Goal: Task Accomplishment & Management: Use online tool/utility

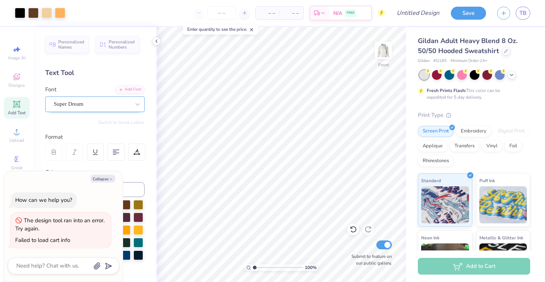
click at [107, 103] on div "Super Dream" at bounding box center [92, 103] width 78 height 11
click at [118, 73] on div "Text Tool" at bounding box center [94, 73] width 99 height 10
click at [20, 110] on span "Add Text" at bounding box center [17, 113] width 18 height 6
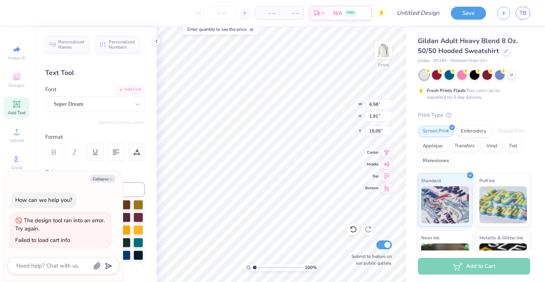
type textarea "x"
type textarea "TEX"
type textarea "x"
type textarea "TE"
type textarea "x"
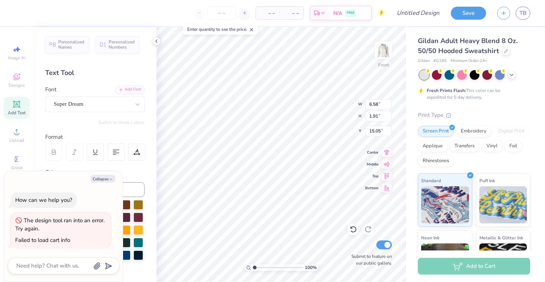
type textarea "T"
type textarea "x"
type textarea "E"
type textarea "x"
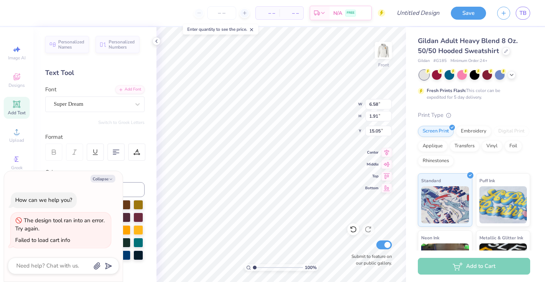
type textarea "ED"
type textarea "x"
type textarea "EDd"
type textarea "x"
type textarea "ED"
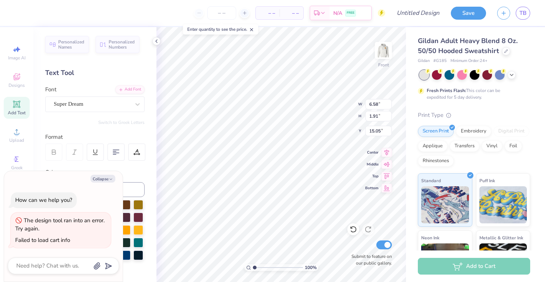
type textarea "x"
type textarea "EDE"
type textarea "x"
type textarea "EDEN"
type textarea "x"
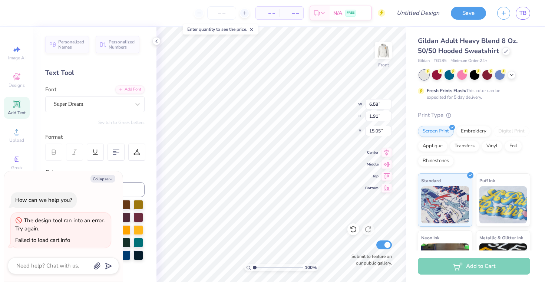
type textarea "EDEN'"
type textarea "x"
type textarea "EDEN'S"
type textarea "x"
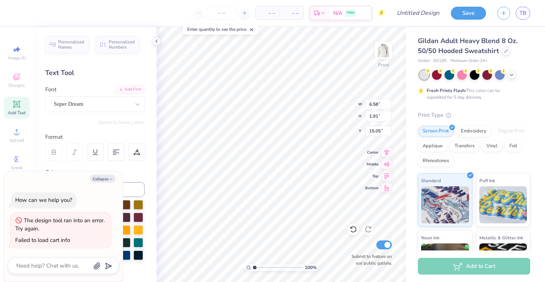
type textarea "EDEN'S"
type textarea "x"
type textarea "EDEN'S 1"
type textarea "x"
type textarea "EDEN'S 12"
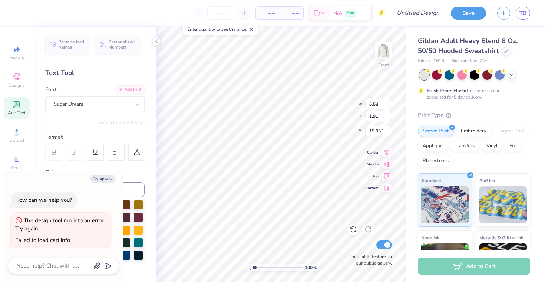
type textarea "x"
type textarea "EDEN'S 12TH"
type textarea "x"
type textarea "EDEN'S 12TH"
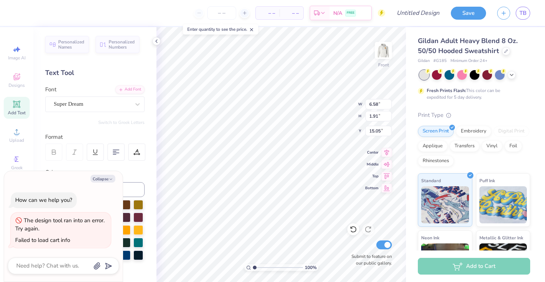
type textarea "x"
type textarea "EDEN'S B12TH"
type textarea "x"
type textarea "EDEN'S BB12TH"
type textarea "x"
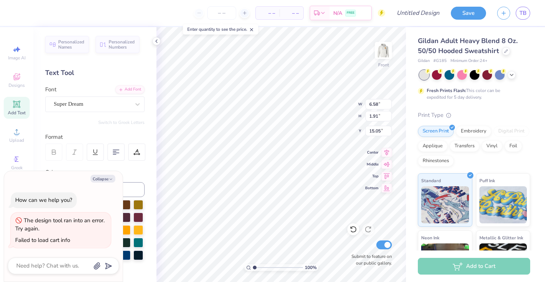
type textarea "EDEN'S BBG12TH"
type textarea "x"
type textarea "EDEN'S BBG 12TH"
type textarea "x"
type textarea "EDEN'S BBG12TH"
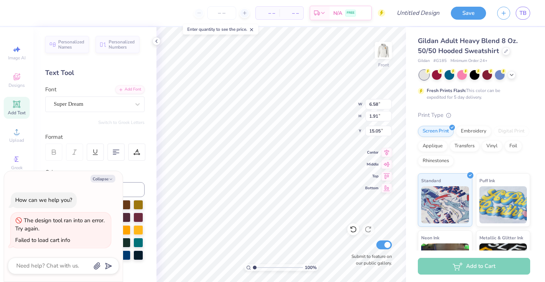
type textarea "x"
type textarea "EDEN'S BBG'12TH"
type textarea "x"
type textarea "EDEN'S BBG'S12TH"
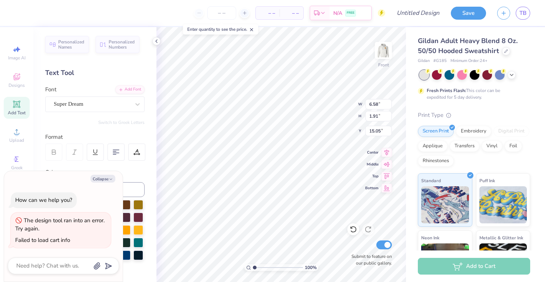
type textarea "x"
type textarea "EDEN'S BBG'S 12TH"
type textarea "x"
type textarea "EDEN'S BBG'S 12TH"
type textarea "x"
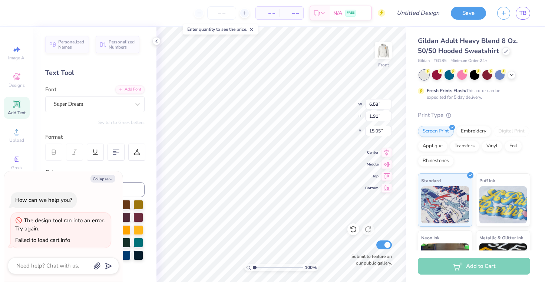
type textarea "EDEN'S BBG'S 12TH B"
type textarea "x"
type textarea "EDEN'S BBG'S 12TH BO"
type textarea "x"
type textarea "EDEN'S BBG'S 12TH BOA"
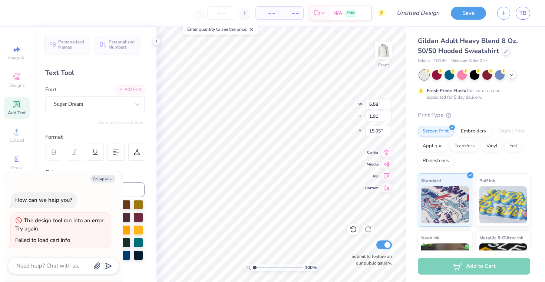
type textarea "x"
type textarea "EDEN'S BBG'S 12TH BOAR"
type textarea "x"
type textarea "EDEN'S BBG'S 12TH BOARD"
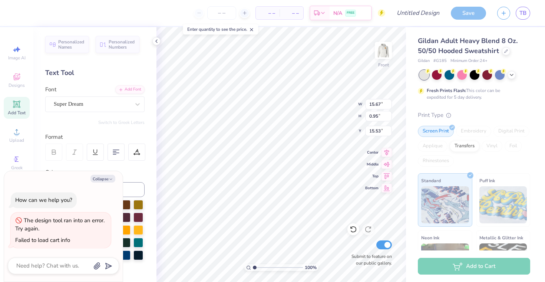
type textarea "x"
type input "1.10"
type input "15.45"
type textarea "x"
type input "0.95"
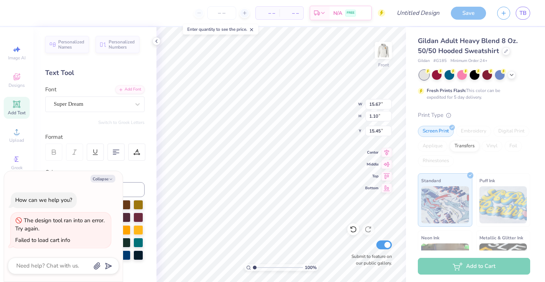
type input "15.53"
click at [386, 150] on icon at bounding box center [386, 151] width 10 height 9
click at [388, 165] on icon at bounding box center [386, 163] width 10 height 9
click at [384, 176] on icon at bounding box center [386, 174] width 10 height 9
type textarea "x"
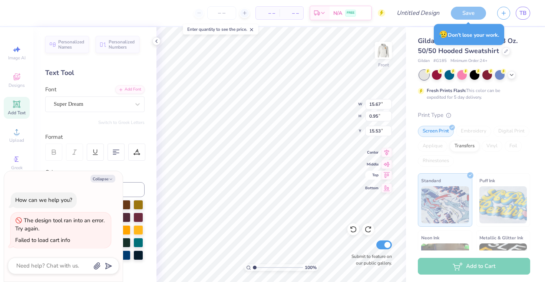
type input "6.00"
click at [384, 189] on icon at bounding box center [386, 186] width 10 height 9
type textarea "x"
type input "25.05"
click at [386, 172] on icon at bounding box center [386, 174] width 10 height 9
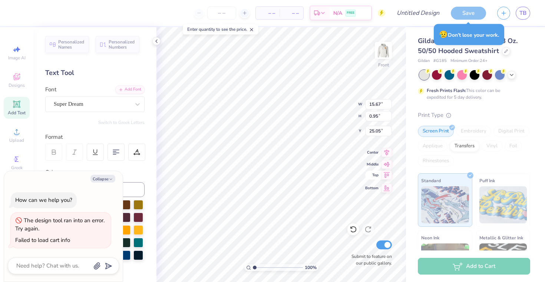
type textarea "x"
type input "6.00"
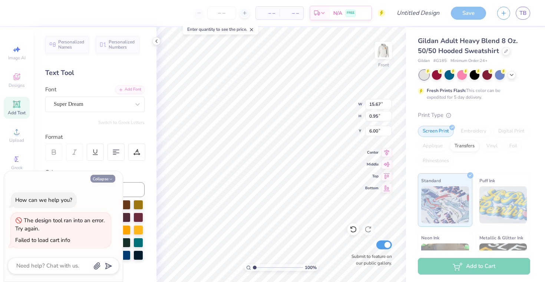
click at [107, 179] on button "Collapse" at bounding box center [102, 179] width 25 height 8
type textarea "x"
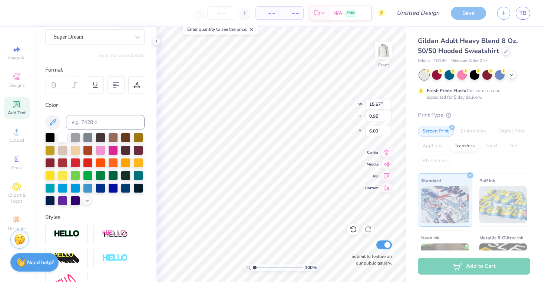
scroll to position [149, 0]
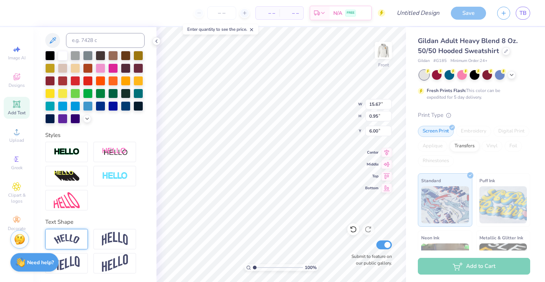
click at [75, 241] on img at bounding box center [67, 239] width 26 height 10
type input "2.98"
type input "6.04"
click at [49, 53] on div at bounding box center [50, 55] width 10 height 10
click at [102, 54] on div at bounding box center [101, 55] width 10 height 10
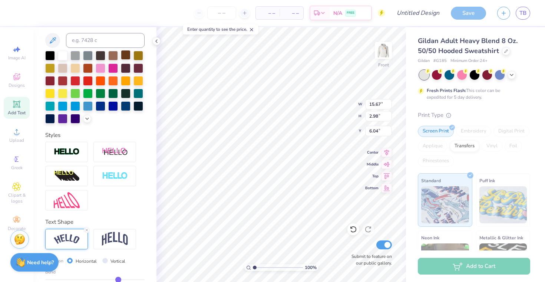
click at [126, 53] on div at bounding box center [126, 55] width 10 height 10
click at [127, 78] on div at bounding box center [126, 80] width 10 height 10
click at [54, 56] on div at bounding box center [50, 55] width 10 height 10
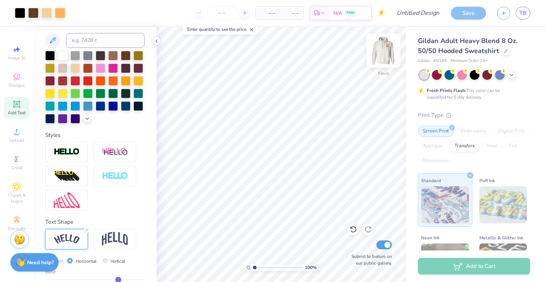
click at [381, 51] on img at bounding box center [383, 51] width 30 height 30
click at [380, 56] on img at bounding box center [383, 51] width 30 height 30
click at [409, 15] on input "Design Title" at bounding box center [427, 13] width 36 height 15
type input "B"
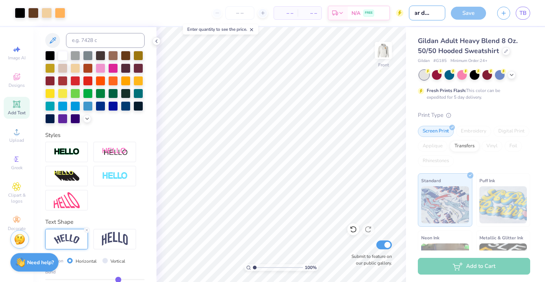
type input "bear design"
click at [467, 10] on div "Save" at bounding box center [468, 13] width 35 height 13
click at [465, 17] on div "Save" at bounding box center [468, 13] width 35 height 13
click at [474, 14] on div "Save" at bounding box center [468, 13] width 35 height 13
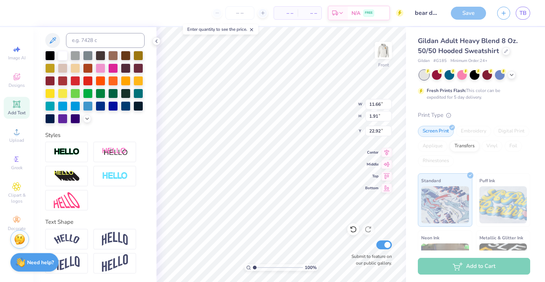
type input "9.49"
type input "1.56"
type input "22.91"
click at [387, 152] on icon at bounding box center [386, 151] width 10 height 9
type input "8.85"
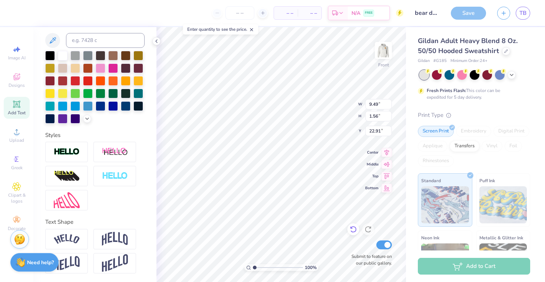
type input "9.19"
type input "9.99"
type input "7.17"
type input "7.44"
click at [385, 153] on icon at bounding box center [386, 151] width 10 height 9
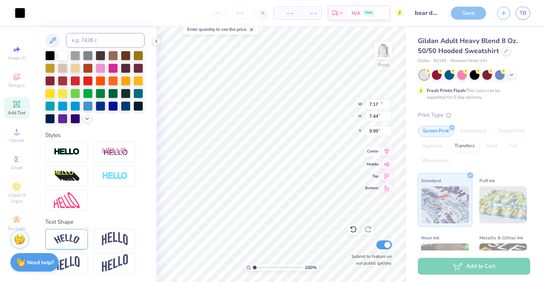
type input "15.67"
type input "2.98"
type input "8.50"
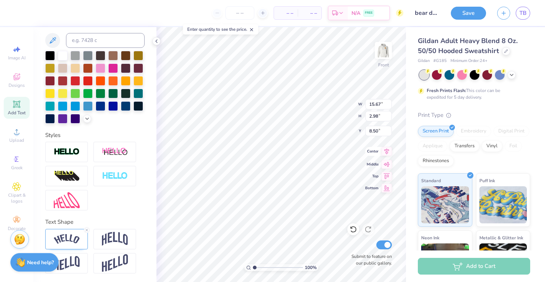
type input "13.34"
type input "2.54"
type input "8.72"
click at [385, 150] on icon at bounding box center [386, 151] width 5 height 6
click at [384, 152] on icon at bounding box center [386, 151] width 10 height 9
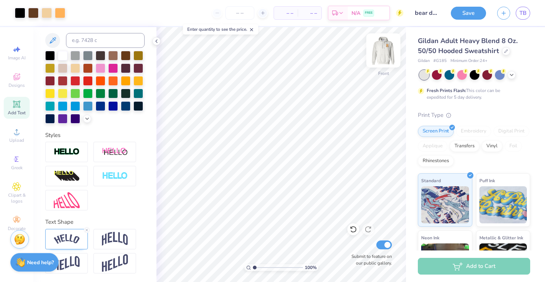
click at [389, 58] on img at bounding box center [383, 51] width 30 height 30
click at [389, 51] on img at bounding box center [383, 51] width 30 height 30
click at [440, 160] on div "Rhinestones" at bounding box center [436, 159] width 36 height 11
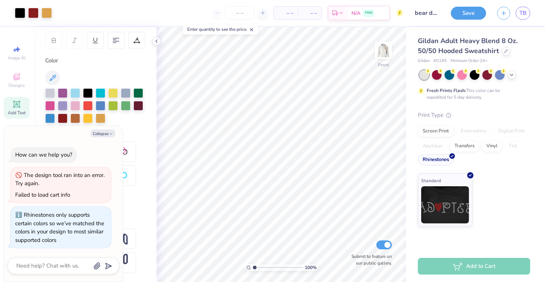
scroll to position [111, 0]
click at [434, 130] on div "Screen Print" at bounding box center [436, 130] width 36 height 11
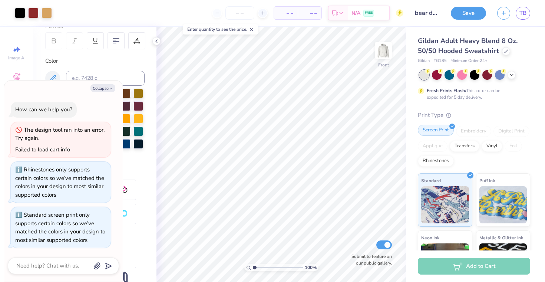
scroll to position [149, 0]
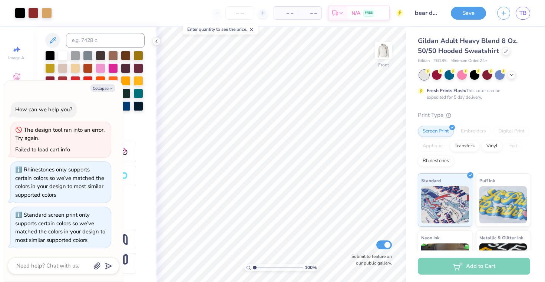
type textarea "x"
type input "BEA"
type textarea "x"
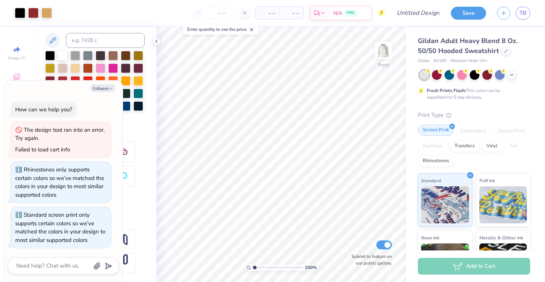
click at [439, 127] on div "Screen Print" at bounding box center [436, 130] width 36 height 11
click at [383, 51] on img at bounding box center [383, 51] width 30 height 30
click at [381, 60] on img at bounding box center [383, 51] width 30 height 30
click at [105, 89] on button "Collapse" at bounding box center [102, 88] width 25 height 8
type textarea "x"
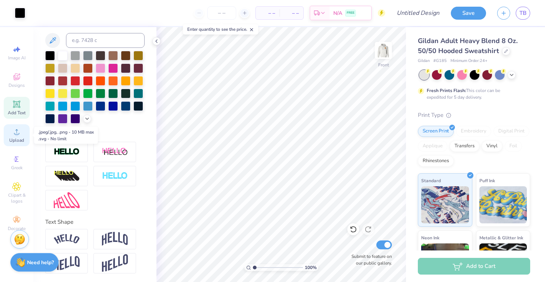
click at [11, 143] on div "Upload" at bounding box center [17, 135] width 26 height 22
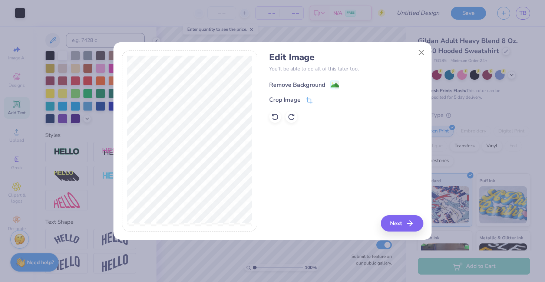
click at [301, 82] on div "Remove Background" at bounding box center [297, 84] width 56 height 9
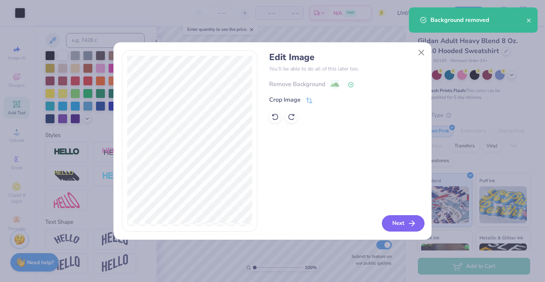
click at [394, 217] on button "Next" at bounding box center [403, 223] width 43 height 16
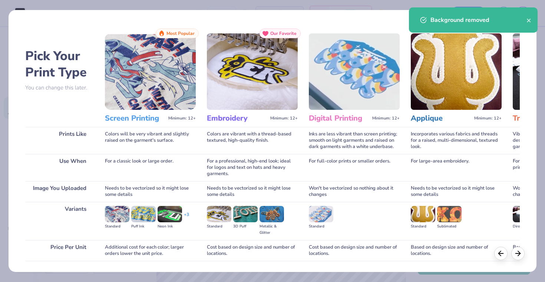
scroll to position [51, 0]
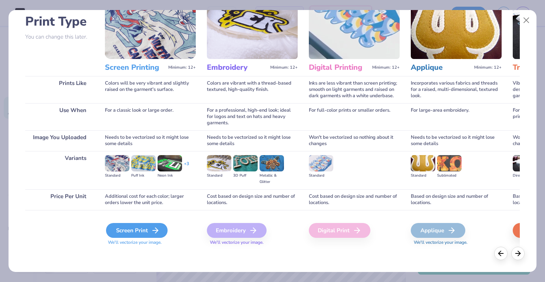
click at [126, 228] on div "Screen Print" at bounding box center [137, 230] width 62 height 15
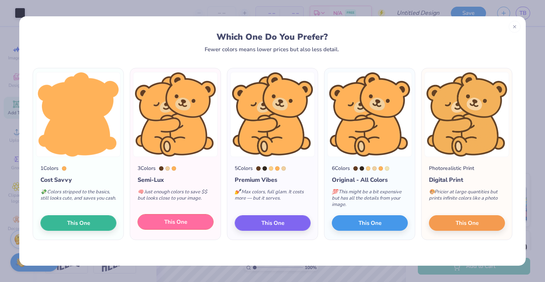
click at [164, 221] on span "This One" at bounding box center [175, 222] width 23 height 9
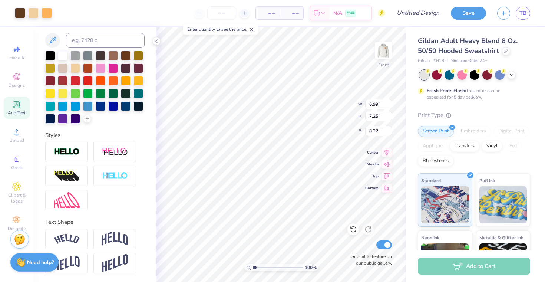
type input "6.99"
type input "7.25"
type input "10.61"
click at [384, 150] on icon at bounding box center [386, 151] width 5 height 6
type input "6.74"
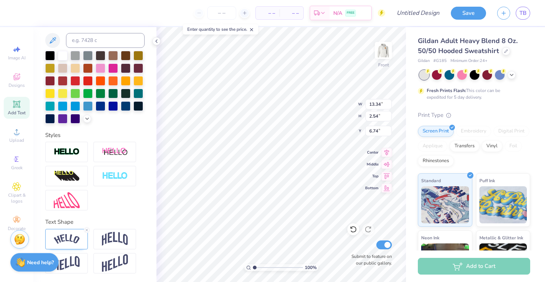
type input "6.99"
type input "7.25"
type input "8.75"
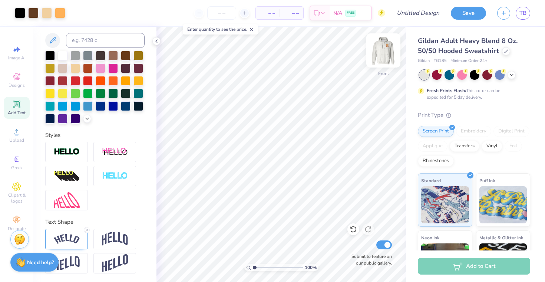
click at [382, 49] on img at bounding box center [383, 51] width 30 height 30
click at [382, 48] on img at bounding box center [383, 51] width 30 height 30
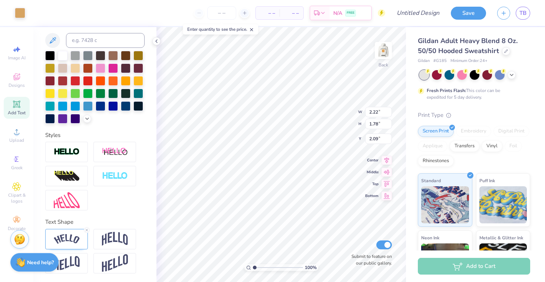
type input "0.28"
type input "0.30"
type input "2.22"
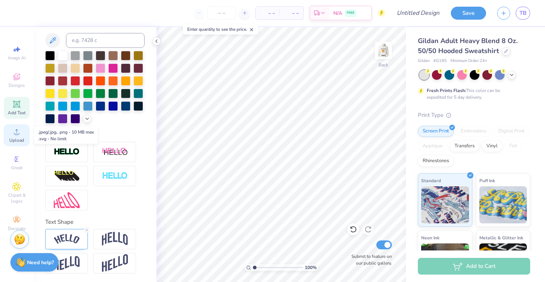
click at [20, 136] on div "Upload" at bounding box center [17, 135] width 26 height 22
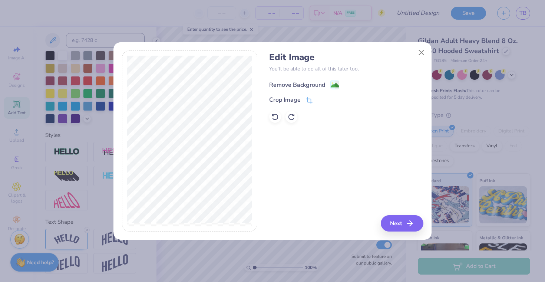
click at [308, 82] on div "Remove Background" at bounding box center [297, 84] width 56 height 9
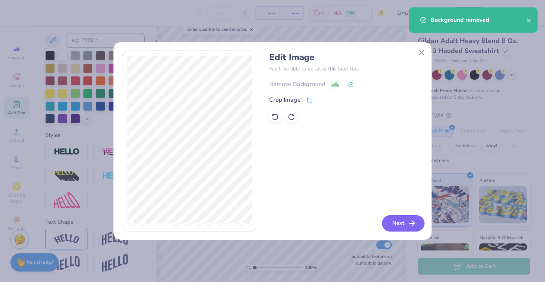
click at [399, 222] on button "Next" at bounding box center [403, 223] width 43 height 16
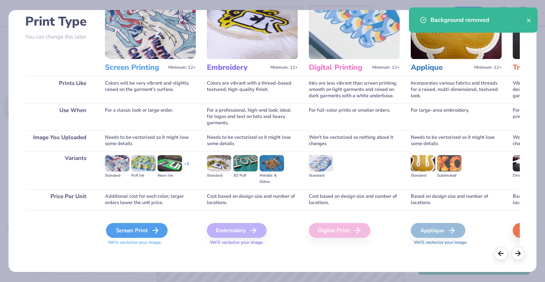
click at [129, 232] on div "Screen Print" at bounding box center [137, 230] width 62 height 15
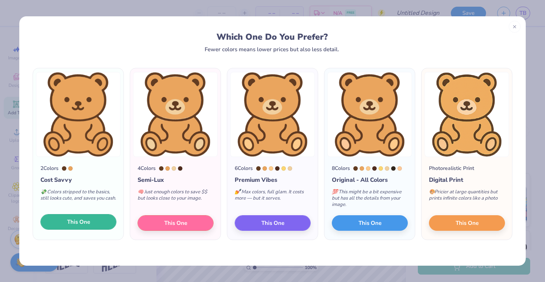
click at [76, 218] on span "This One" at bounding box center [78, 222] width 23 height 9
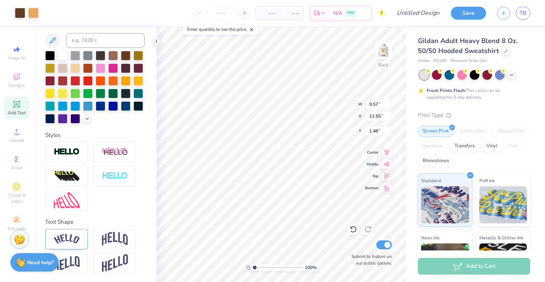
type input "2.14"
type input "2.58"
type input "2.47"
type input "2.81"
type input "3.39"
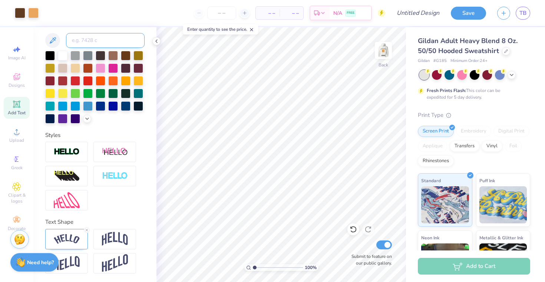
click at [94, 37] on input at bounding box center [105, 40] width 79 height 15
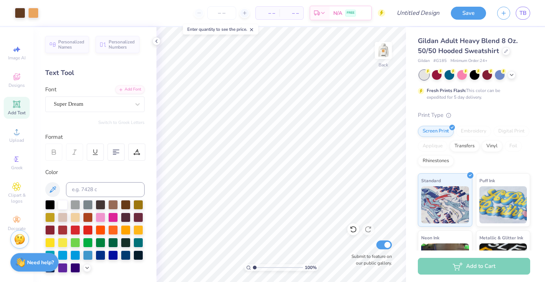
click at [12, 110] on span "Add Text" at bounding box center [17, 113] width 18 height 6
type textarea "T"
type textarea "12"
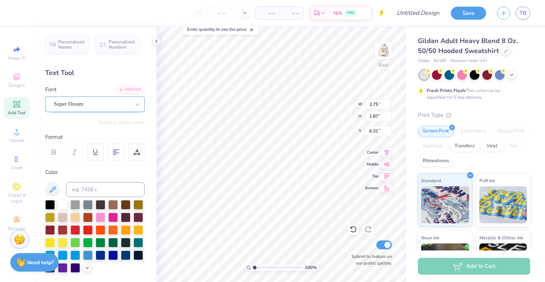
click at [104, 105] on div "Super Dream" at bounding box center [92, 103] width 78 height 11
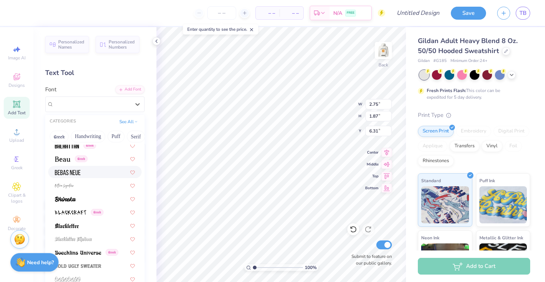
scroll to position [338, 0]
click at [83, 194] on div at bounding box center [95, 198] width 80 height 8
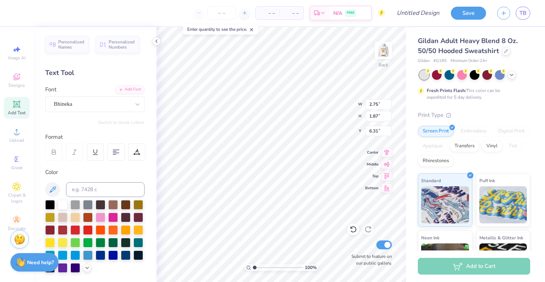
type input "2.02"
type input "1.63"
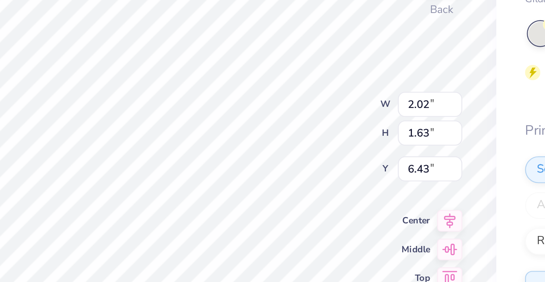
type input "4.18"
type input "0.60"
type input "0.49"
type input "5.04"
type input "0.66"
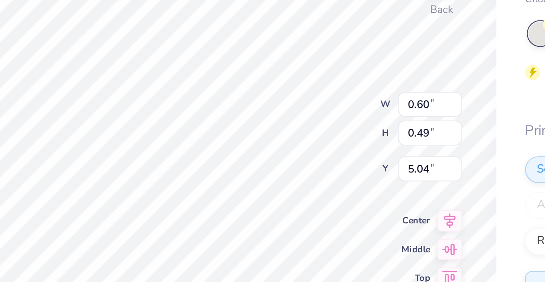
type input "0.54"
type input "4.80"
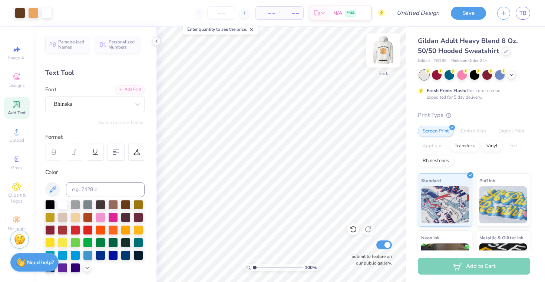
click at [379, 53] on img at bounding box center [383, 51] width 30 height 30
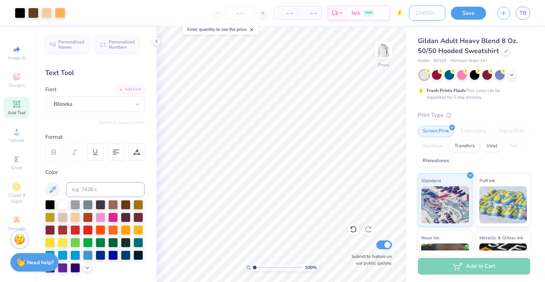
click at [430, 13] on input "Design Title" at bounding box center [427, 13] width 36 height 15
type input "bear design"
click at [469, 14] on button "Save" at bounding box center [468, 12] width 35 height 13
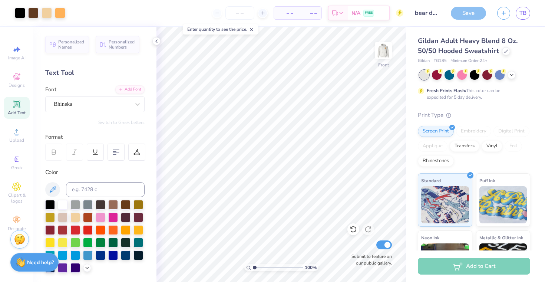
click at [467, 15] on div "Save" at bounding box center [468, 13] width 35 height 13
click at [466, 12] on div "Save" at bounding box center [468, 13] width 35 height 13
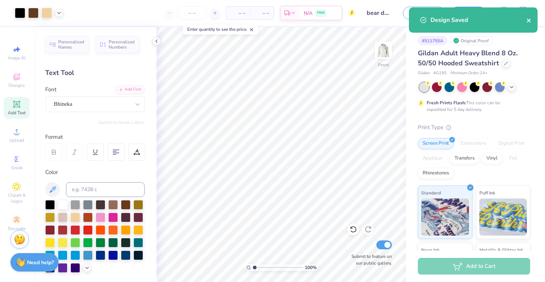
click at [529, 20] on icon "close" at bounding box center [529, 21] width 4 height 4
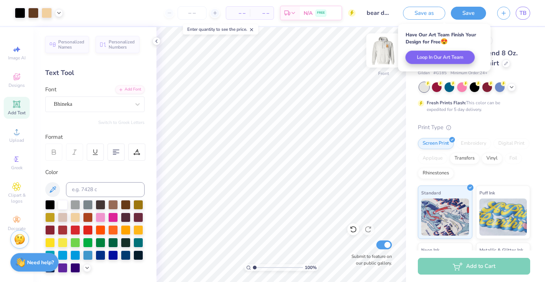
click at [383, 43] on img at bounding box center [383, 51] width 30 height 30
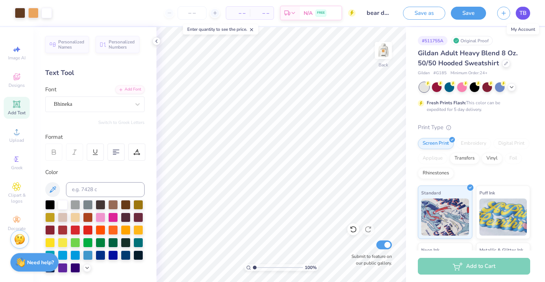
click at [524, 16] on span "TB" at bounding box center [522, 13] width 7 height 9
click at [519, 14] on span "TB" at bounding box center [522, 13] width 7 height 9
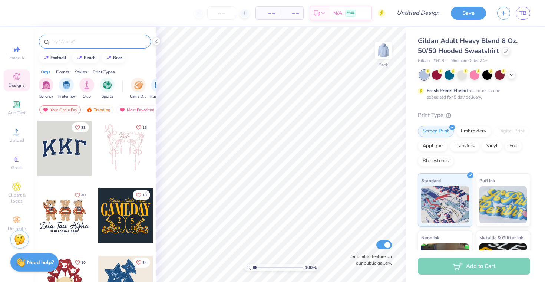
click at [66, 36] on div at bounding box center [95, 41] width 112 height 14
click at [69, 46] on div at bounding box center [95, 41] width 112 height 14
click at [71, 42] on input "text" at bounding box center [98, 41] width 95 height 7
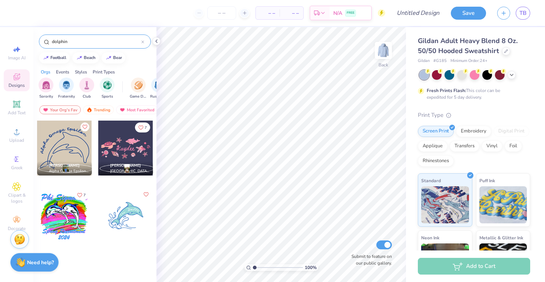
type input "dolphin"
click at [65, 142] on div at bounding box center [64, 147] width 55 height 55
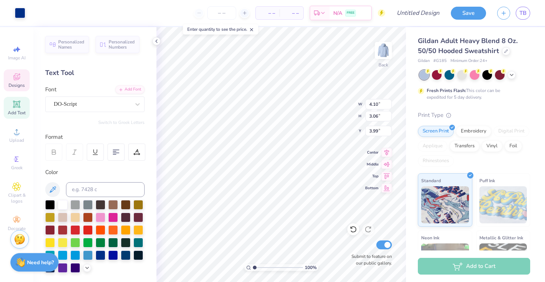
type input "4.10"
type input "3.06"
type input "3.45"
click at [389, 153] on icon at bounding box center [386, 151] width 10 height 9
click at [387, 176] on icon at bounding box center [386, 174] width 10 height 9
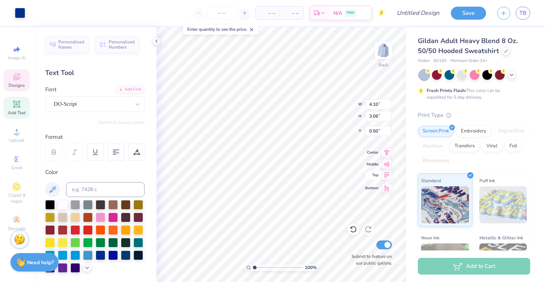
type input "0.50"
click at [158, 41] on icon at bounding box center [156, 41] width 6 height 6
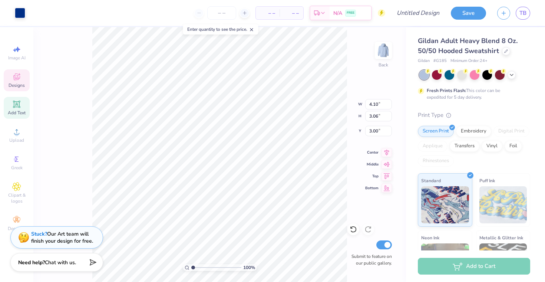
type input "3.00"
click at [19, 101] on icon at bounding box center [17, 104] width 6 height 6
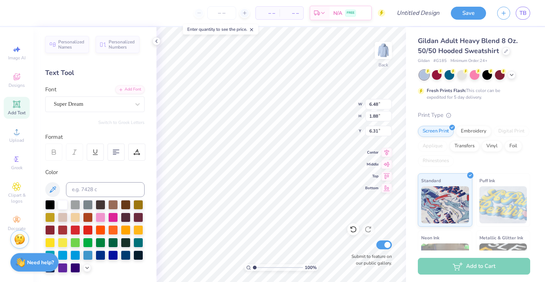
type textarea "T"
type textarea "b"
type textarea "BBG"
click at [108, 106] on div "Super Dream" at bounding box center [92, 103] width 78 height 11
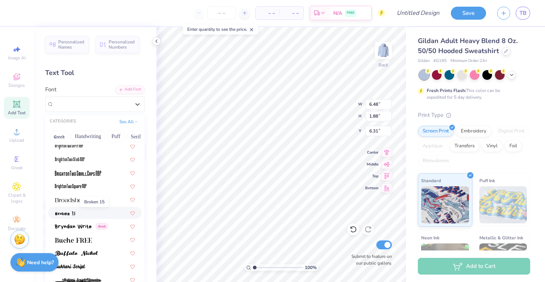
scroll to position [632, 0]
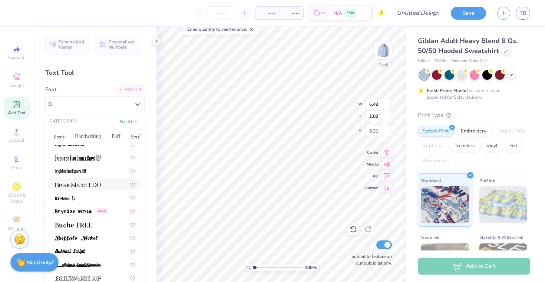
click at [80, 185] on img at bounding box center [78, 184] width 46 height 5
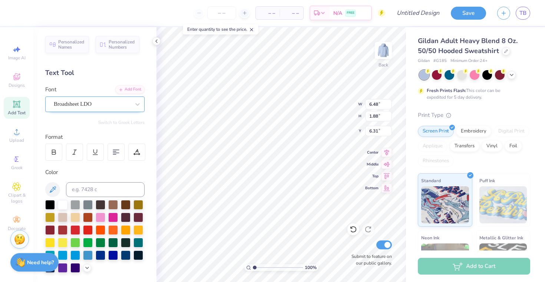
click at [97, 107] on div "Broadsheet LDO" at bounding box center [92, 103] width 78 height 11
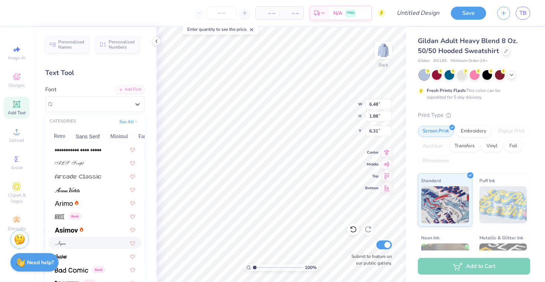
scroll to position [225, 0]
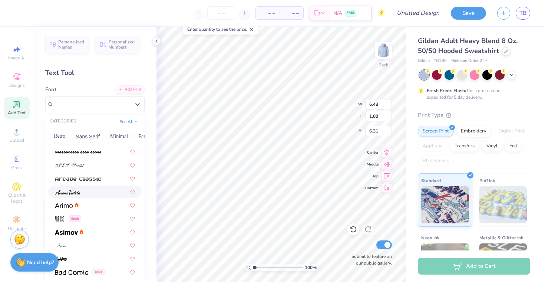
click at [79, 186] on div at bounding box center [94, 191] width 93 height 12
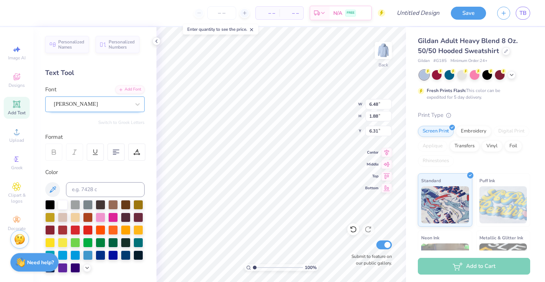
click at [89, 110] on div "Ariana Violeta" at bounding box center [94, 104] width 99 height 16
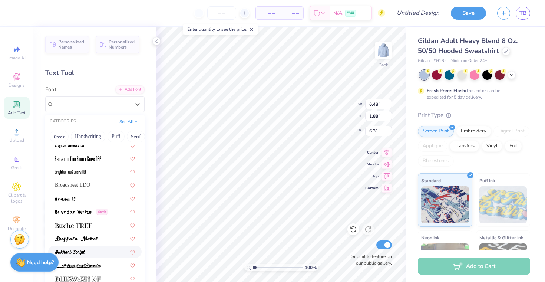
scroll to position [631, 0]
click at [89, 225] on img at bounding box center [73, 225] width 37 height 5
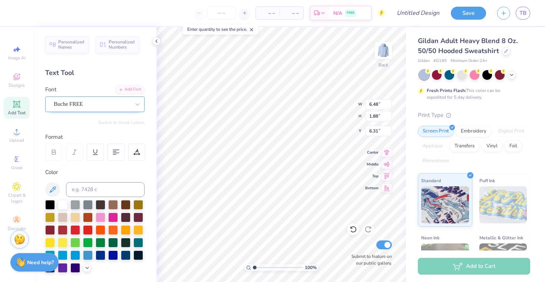
click at [94, 103] on div "Buche FREE" at bounding box center [92, 103] width 78 height 11
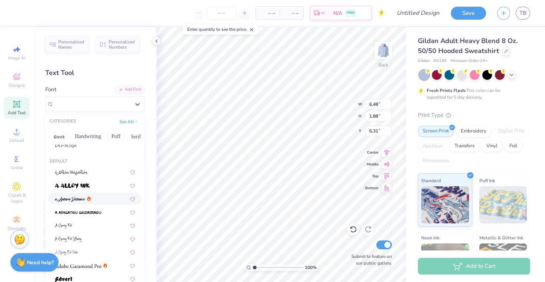
scroll to position [24, 0]
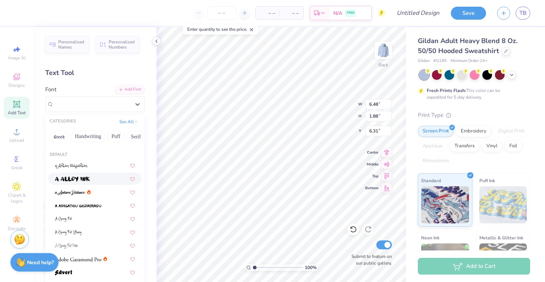
click at [81, 179] on img at bounding box center [72, 178] width 35 height 5
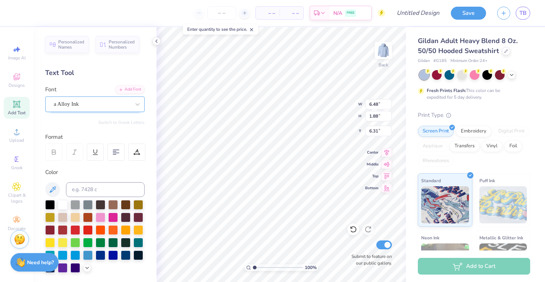
click at [95, 103] on div "a Alloy Ink" at bounding box center [92, 103] width 78 height 11
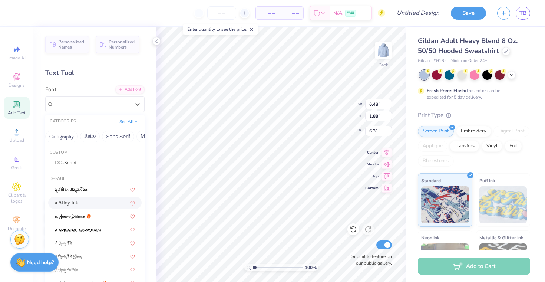
scroll to position [0, 129]
click at [59, 139] on button "Calligraphy" at bounding box center [54, 136] width 33 height 12
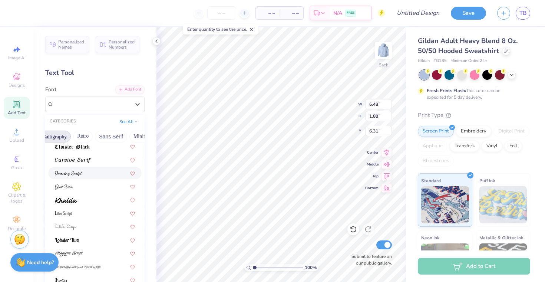
scroll to position [164, 0]
click at [82, 200] on div at bounding box center [95, 199] width 80 height 8
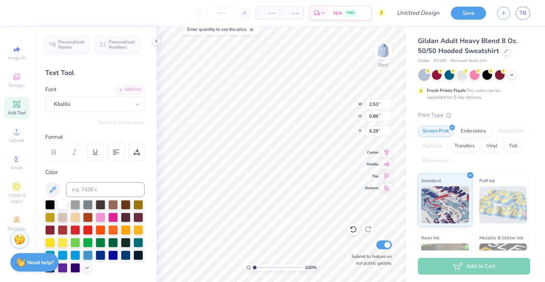
type input "2.53"
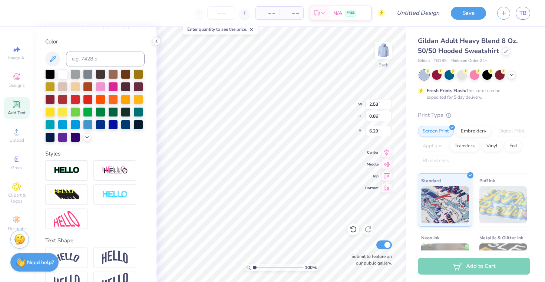
scroll to position [149, 0]
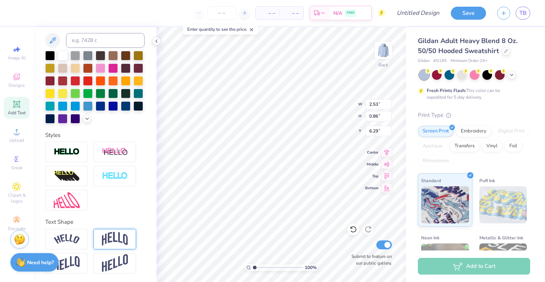
click at [101, 238] on div at bounding box center [114, 239] width 43 height 20
type input "1.27"
type input "6.08"
click at [75, 236] on img at bounding box center [67, 239] width 26 height 10
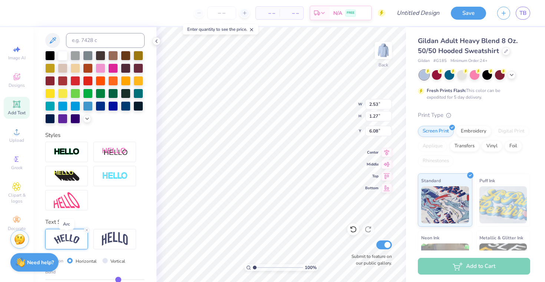
type input "3.33"
type input "1.16"
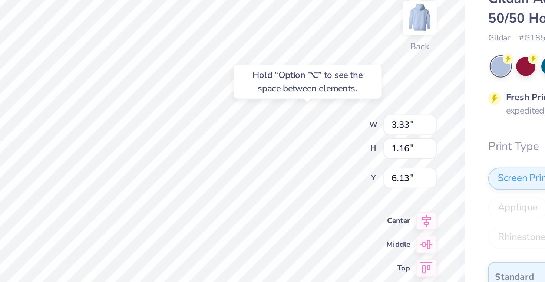
type input "1.84"
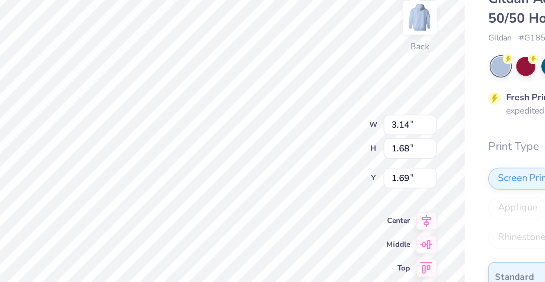
type input "3.14"
type input "1.68"
type input "1.69"
type input "2.06"
type input "1.11"
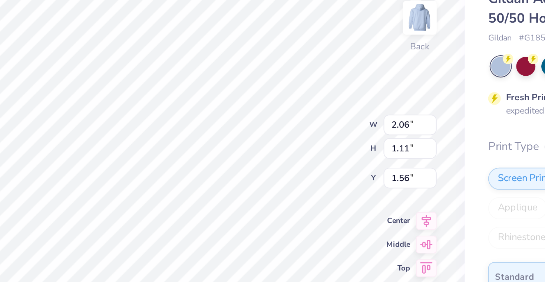
type input "2.45"
type input "1.94"
type input "1.30"
type input "2.34"
type input "1.58"
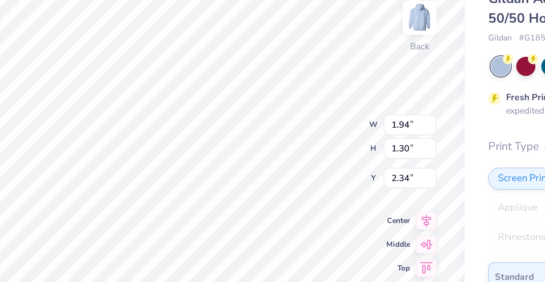
type input "1.06"
type input "2.74"
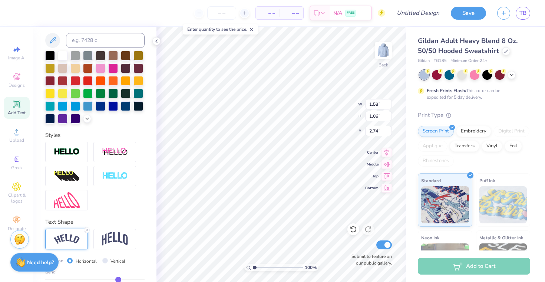
type textarea "EDEN"
type textarea "BBG"
click at [383, 48] on img at bounding box center [383, 51] width 30 height 30
click at [14, 83] on span "Designs" at bounding box center [17, 85] width 16 height 6
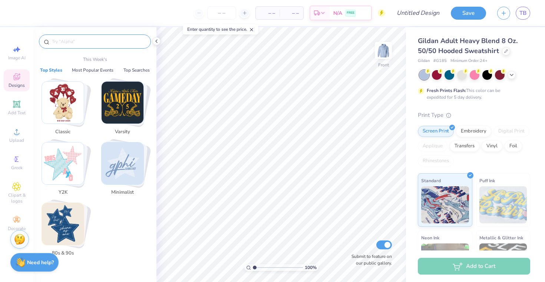
click at [66, 40] on input "text" at bounding box center [98, 41] width 95 height 7
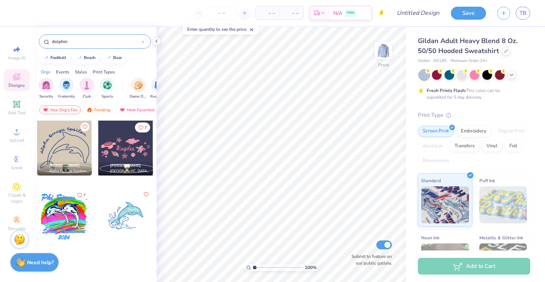
type input "dolphin"
click at [55, 143] on div at bounding box center [64, 147] width 55 height 55
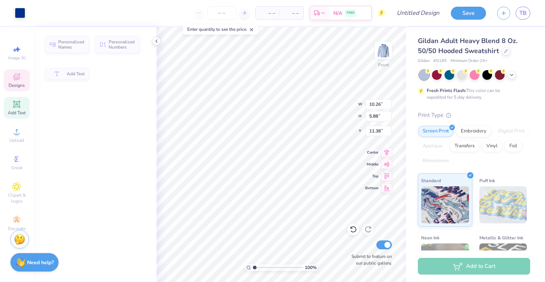
type input "10.26"
type input "5.88"
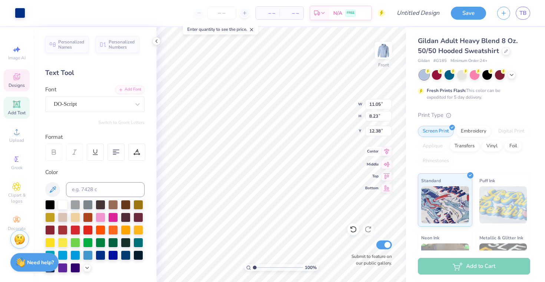
click at [389, 150] on icon at bounding box center [386, 151] width 10 height 9
click at [386, 162] on icon at bounding box center [387, 163] width 6 height 5
click at [384, 175] on icon at bounding box center [386, 174] width 10 height 9
type input "6.00"
click at [158, 41] on icon at bounding box center [156, 41] width 6 height 6
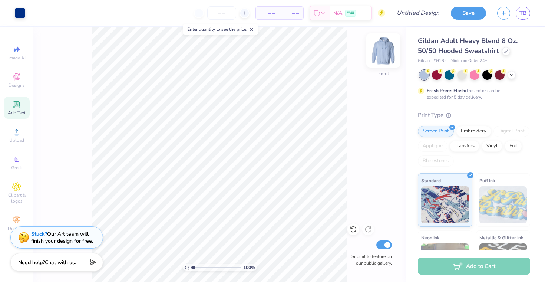
click at [381, 51] on img at bounding box center [383, 51] width 30 height 30
click at [381, 56] on img at bounding box center [383, 51] width 30 height 30
click at [18, 109] on div "Add Text" at bounding box center [17, 108] width 26 height 22
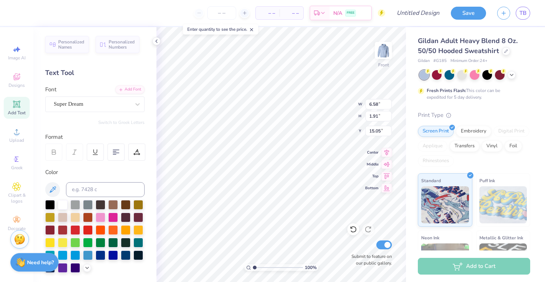
type textarea "T"
type textarea "EDEN BBG BOARD"
type input "10.37"
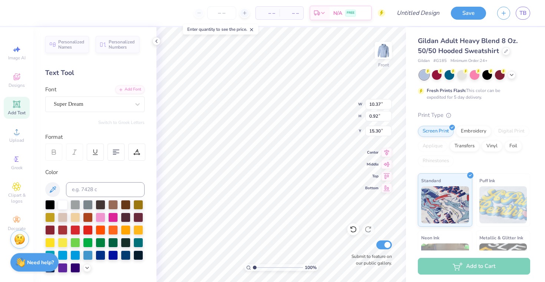
type input "0.92"
type input "15.54"
type textarea "EDEN'S 12TH BOARD"
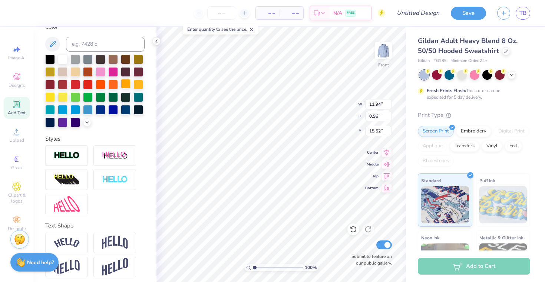
scroll to position [149, 0]
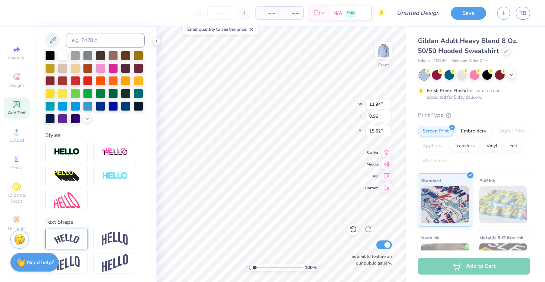
click at [72, 241] on img at bounding box center [67, 239] width 26 height 10
type input "13.02"
type input "2.62"
type input "14.69"
click at [388, 153] on icon at bounding box center [386, 151] width 10 height 9
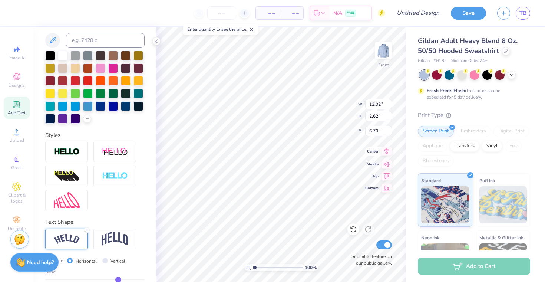
type input "6.70"
click at [385, 150] on icon at bounding box center [386, 151] width 5 height 6
click at [388, 153] on icon at bounding box center [386, 151] width 5 height 6
click at [387, 152] on icon at bounding box center [386, 151] width 5 height 6
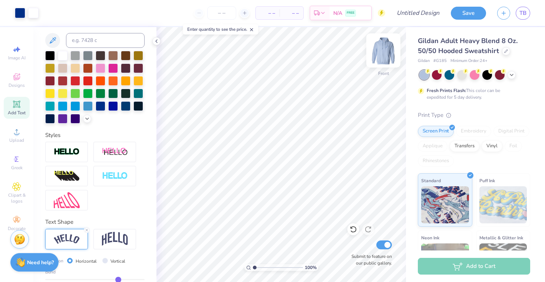
click at [381, 53] on img at bounding box center [383, 51] width 30 height 30
click at [387, 54] on img at bounding box center [383, 51] width 30 height 30
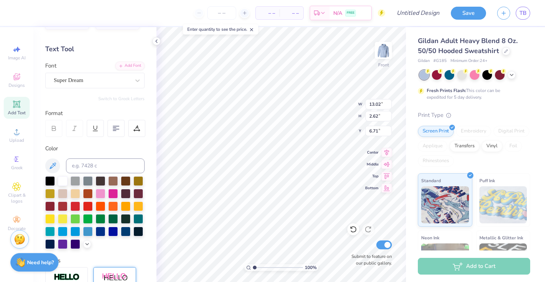
scroll to position [0, 0]
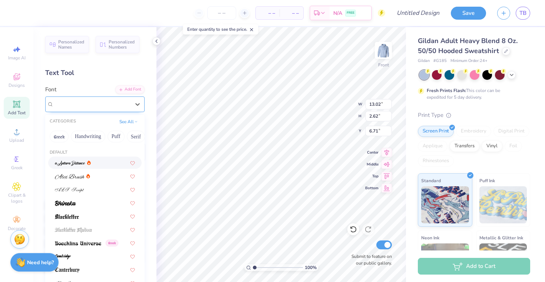
click at [90, 105] on div "Super Dream" at bounding box center [92, 103] width 78 height 11
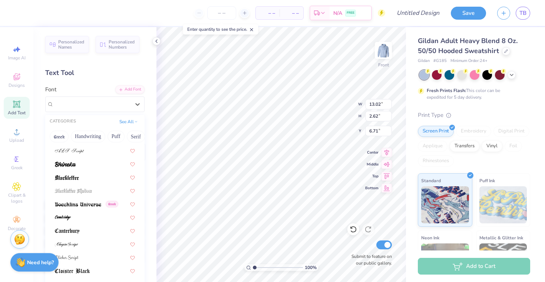
scroll to position [40, 0]
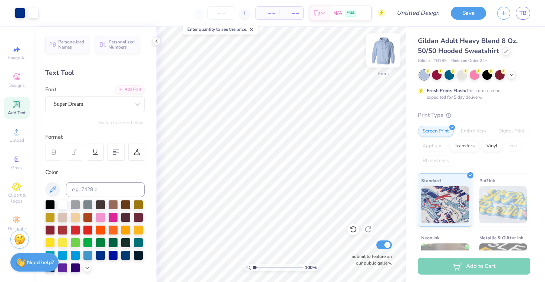
click at [381, 50] on img at bounding box center [383, 51] width 30 height 30
click at [389, 53] on img at bounding box center [383, 50] width 15 height 15
click at [380, 57] on img at bounding box center [383, 51] width 30 height 30
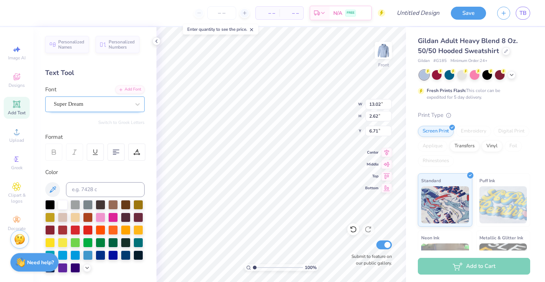
click at [90, 99] on div at bounding box center [92, 104] width 76 height 10
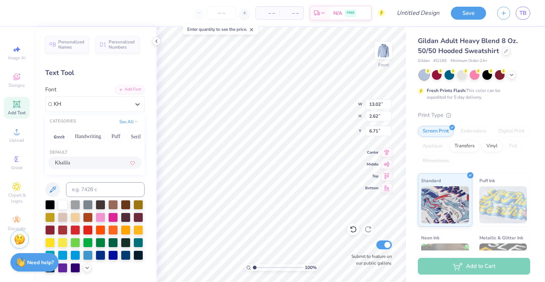
click at [67, 161] on span "Khalila" at bounding box center [62, 163] width 15 height 8
type input "KH"
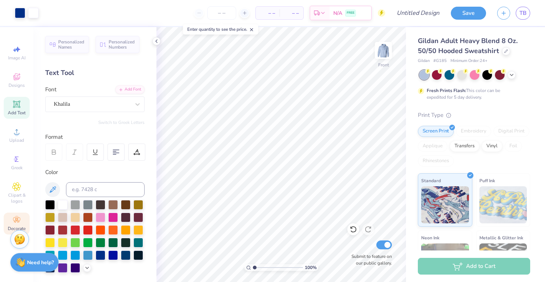
click at [17, 218] on icon at bounding box center [16, 219] width 7 height 5
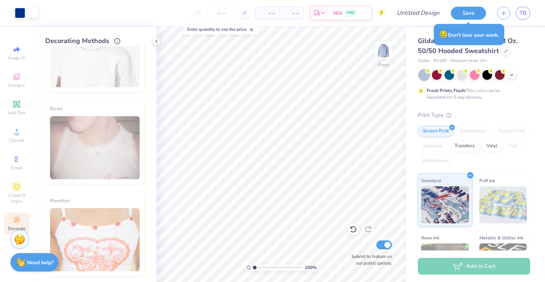
scroll to position [414, 0]
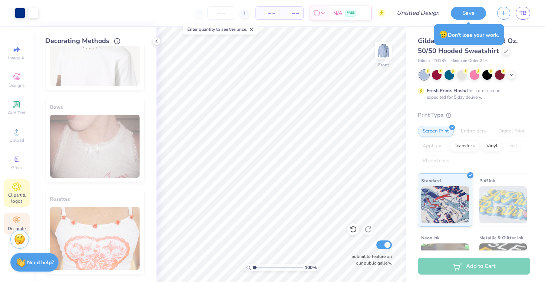
click at [18, 193] on span "Clipart & logos" at bounding box center [17, 198] width 26 height 12
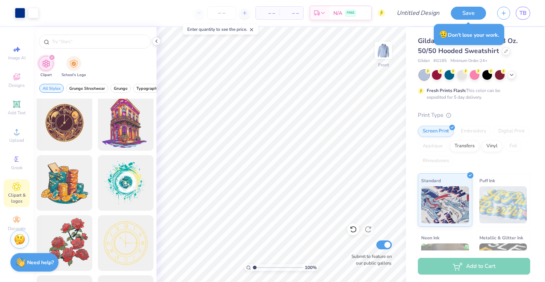
scroll to position [0, 0]
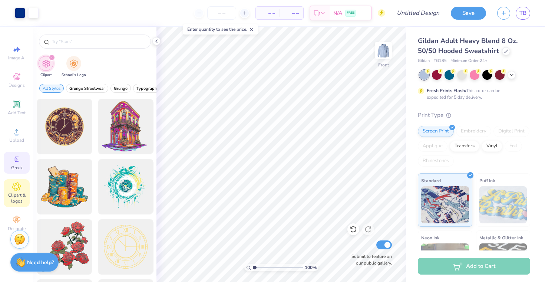
click at [17, 164] on div "Greek" at bounding box center [17, 163] width 26 height 22
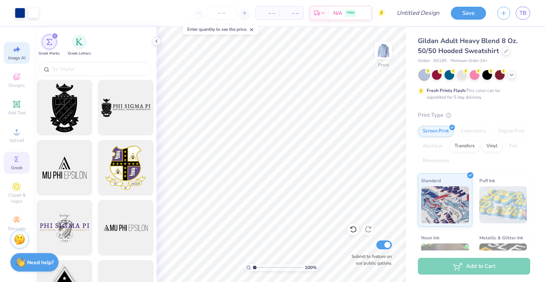
click at [17, 58] on span "Image AI" at bounding box center [16, 58] width 17 height 6
select select "4"
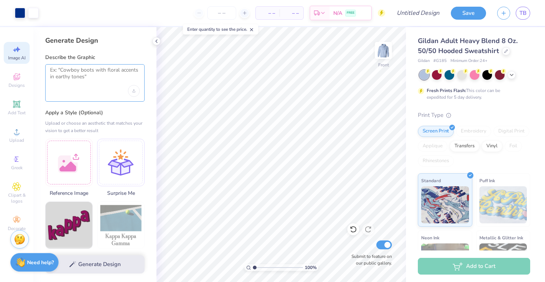
click at [77, 77] on textarea at bounding box center [95, 76] width 90 height 19
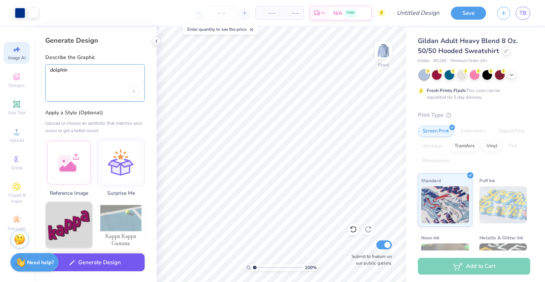
type textarea "dolphin"
click at [112, 263] on button "Generate Design" at bounding box center [94, 262] width 99 height 18
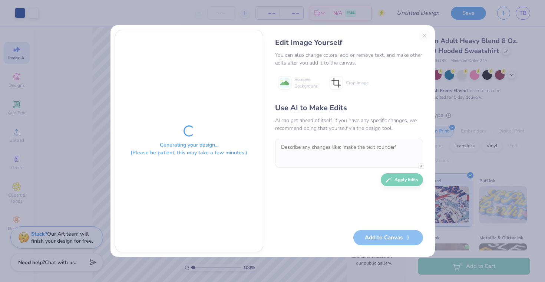
click at [424, 35] on div "Edit Image Yourself You can also change colors, add or remove text, and make ot…" at bounding box center [349, 141] width 163 height 222
click at [423, 30] on div "Edit Image Yourself You can also change colors, add or remove text, and make ot…" at bounding box center [349, 141] width 163 height 222
click at [423, 37] on div "Edit Image Yourself You can also change colors, add or remove text, and make ot…" at bounding box center [349, 141] width 163 height 222
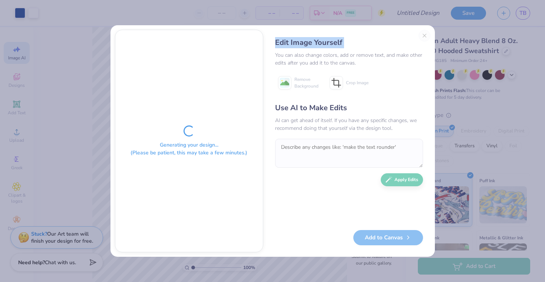
click at [423, 37] on div "Edit Image Yourself You can also change colors, add or remove text, and make ot…" at bounding box center [349, 141] width 163 height 222
click at [407, 48] on div "Edit Image Yourself" at bounding box center [349, 44] width 148 height 14
click at [421, 40] on div "Edit Image Yourself" at bounding box center [349, 42] width 148 height 11
click at [423, 32] on div "Edit Image Yourself You can also change colors, add or remove text, and make ot…" at bounding box center [349, 141] width 163 height 222
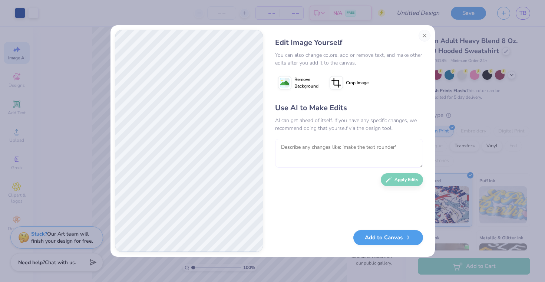
click at [284, 153] on textarea at bounding box center [349, 153] width 148 height 29
type textarea "lighter"
click at [397, 175] on button "Apply Edits" at bounding box center [402, 177] width 42 height 13
click at [296, 84] on span "Remove Background" at bounding box center [306, 82] width 24 height 13
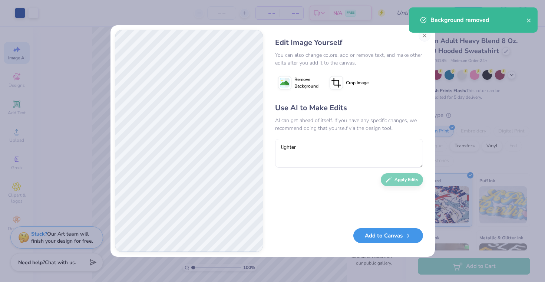
click at [365, 232] on button "Add to Canvas" at bounding box center [388, 235] width 70 height 15
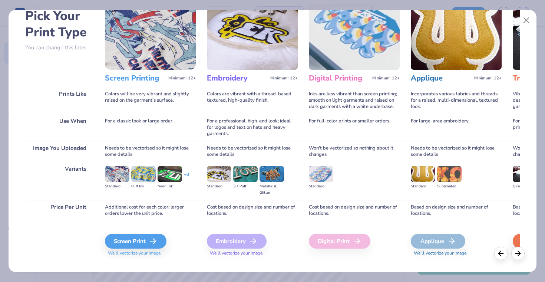
scroll to position [51, 0]
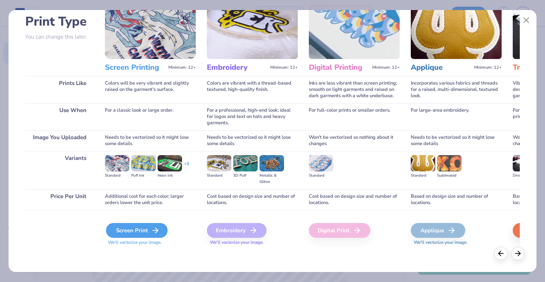
click at [132, 236] on div "Screen Print" at bounding box center [137, 230] width 62 height 15
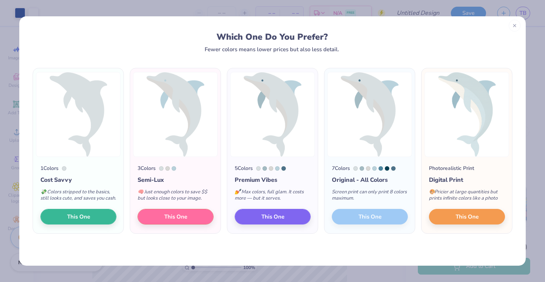
click at [514, 26] on line at bounding box center [514, 25] width 3 height 3
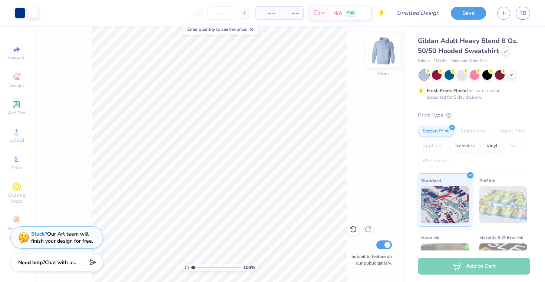
click at [377, 54] on img at bounding box center [383, 51] width 30 height 30
click at [376, 53] on img at bounding box center [383, 51] width 30 height 30
click at [16, 106] on icon at bounding box center [17, 104] width 6 height 6
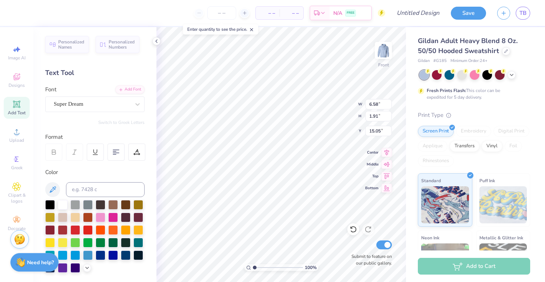
type textarea "T"
type textarea "GIZBORIT"
type input "22.72"
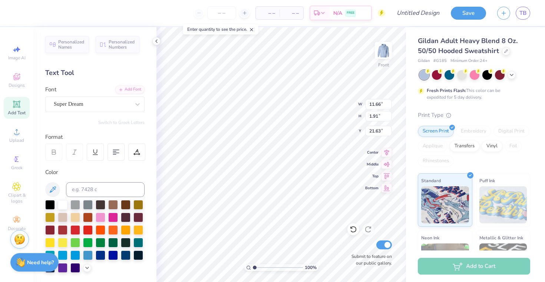
type input "21.63"
click at [382, 56] on img at bounding box center [383, 51] width 30 height 30
click at [379, 54] on img at bounding box center [383, 51] width 30 height 30
click at [26, 266] on div "Need help? Chat with us." at bounding box center [34, 261] width 48 height 19
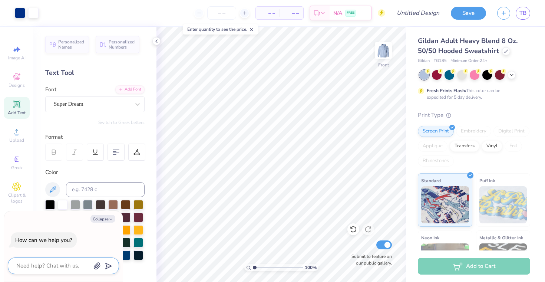
click at [40, 267] on textarea at bounding box center [53, 266] width 75 height 10
type textarea "h"
type textarea "x"
type textarea "ho"
type textarea "x"
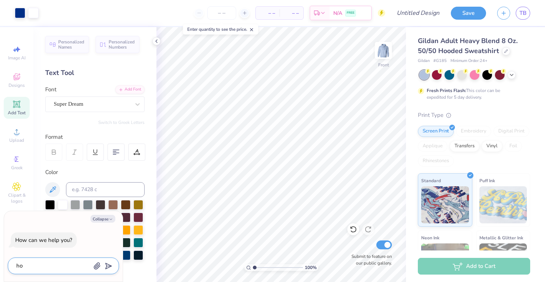
type textarea "how"
type textarea "x"
type textarea "how"
type textarea "x"
type textarea "how d"
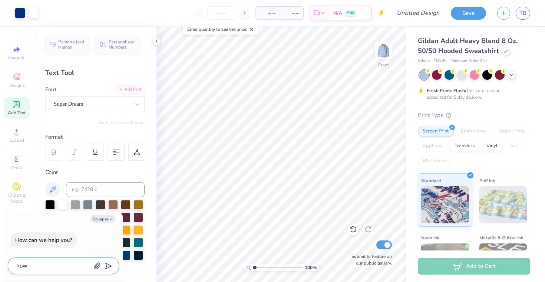
type textarea "x"
type textarea "how do"
type textarea "x"
type textarea "how do"
type textarea "x"
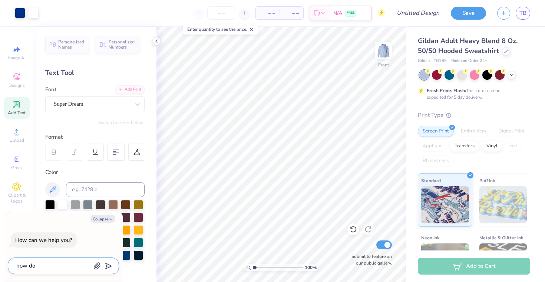
type textarea "how do i"
type textarea "x"
type textarea "how do i"
type textarea "x"
type textarea "how do i p"
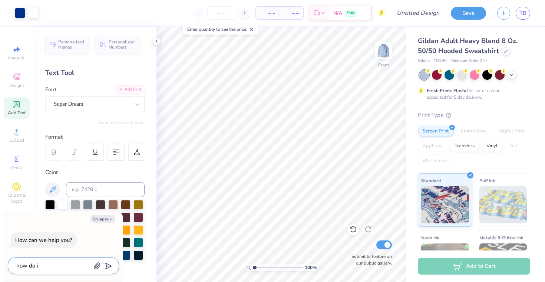
type textarea "x"
type textarea "how do i pu"
type textarea "x"
type textarea "how do i put"
type textarea "x"
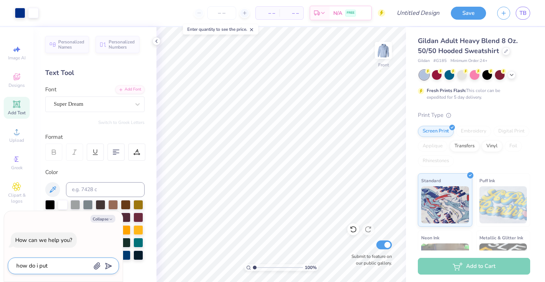
type textarea "how do i put"
type textarea "x"
type textarea "how do i put w"
type textarea "x"
type textarea "how do i put wo"
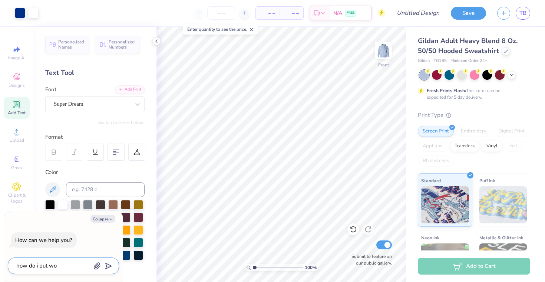
type textarea "x"
type textarea "how do i put wor"
type textarea "x"
type textarea "how do i put word"
type textarea "x"
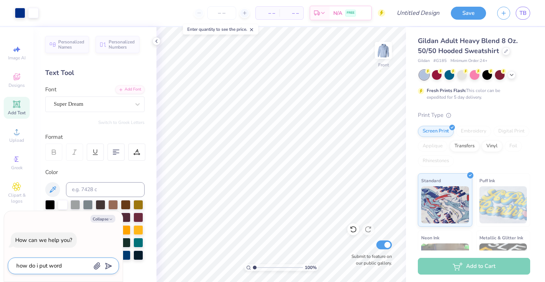
type textarea "how do i put words"
type textarea "x"
type textarea "how do i put words"
type textarea "x"
type textarea "how do i put words o"
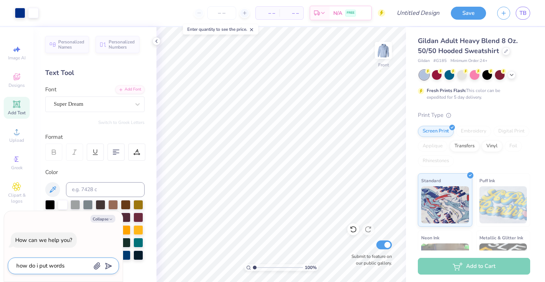
type textarea "x"
type textarea "how do i put words on"
type textarea "x"
type textarea "how do i put words on"
type textarea "x"
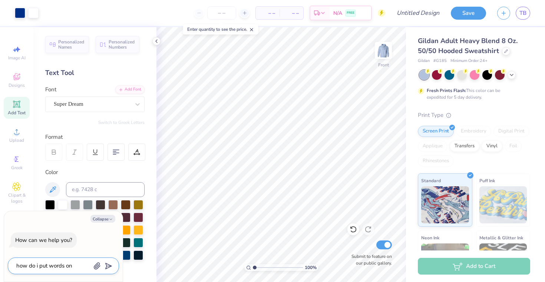
type textarea "how do i put words on t"
type textarea "x"
type textarea "how do i put words on th"
type textarea "x"
type textarea "how do i put words on the"
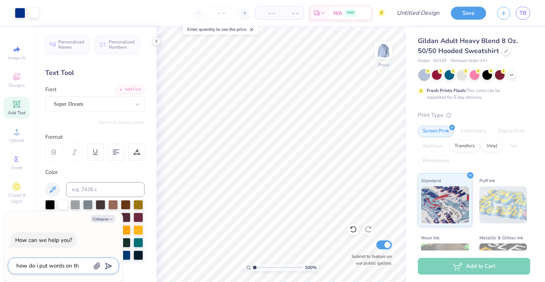
type textarea "x"
type textarea "how do i put words on the"
type textarea "x"
type textarea "how do i put words on the s"
type textarea "x"
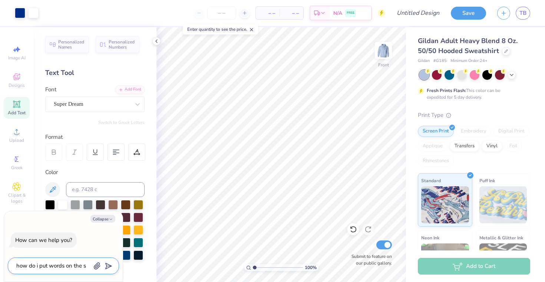
type textarea "how do i put words on the sl"
type textarea "x"
type textarea "how do i put words on the sle"
type textarea "x"
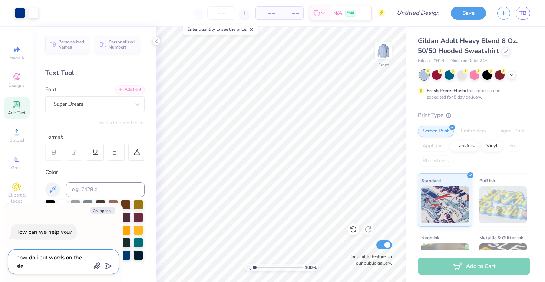
type textarea "how do i put words on the slee"
type textarea "x"
type textarea "how do i put words on the sleev"
type textarea "x"
type textarea "how do i put words on the sleeve"
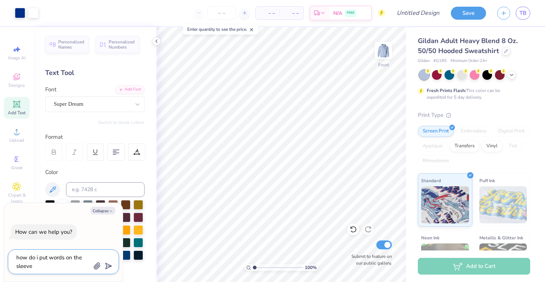
type textarea "x"
type textarea "how do i put words on the sleeve"
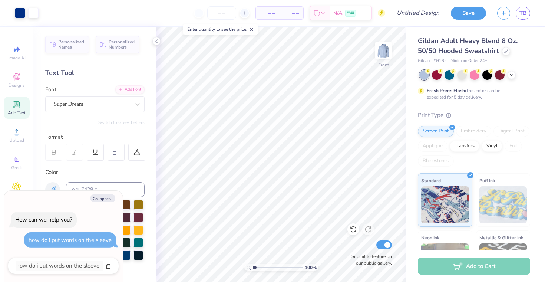
type textarea "x"
click at [133, 170] on div "Color" at bounding box center [94, 172] width 99 height 9
click at [100, 198] on button "Collapse" at bounding box center [102, 198] width 25 height 8
type textarea "x"
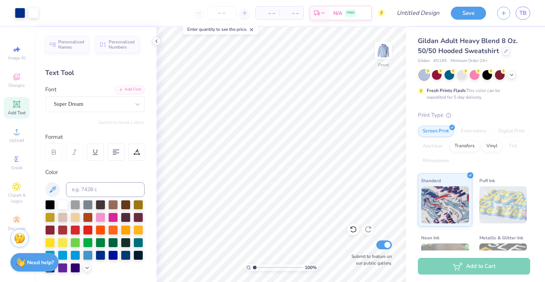
click at [16, 232] on img at bounding box center [19, 237] width 11 height 11
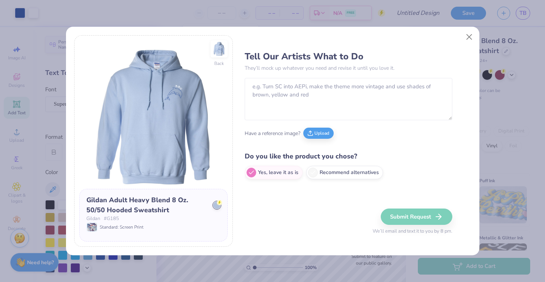
click at [26, 239] on div "Back Gildan Adult Heavy Blend 8 Oz. 50/50 Hooded Sweatshirt Gildan # G185 Stand…" at bounding box center [272, 141] width 545 height 282
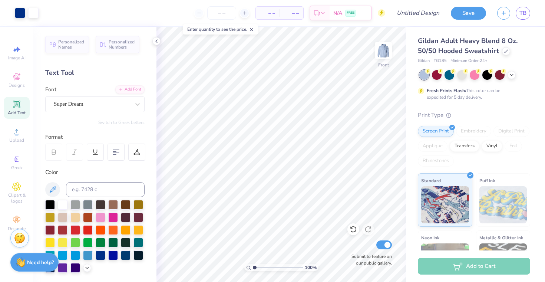
click at [23, 241] on img at bounding box center [19, 237] width 11 height 11
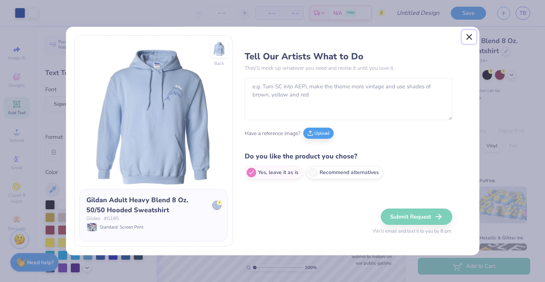
click at [467, 40] on button "Close" at bounding box center [469, 37] width 14 height 14
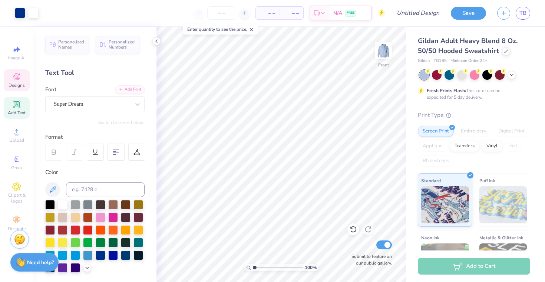
click at [13, 81] on icon at bounding box center [16, 76] width 9 height 9
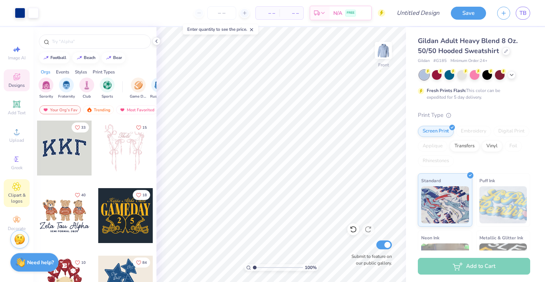
click at [20, 190] on icon at bounding box center [16, 186] width 9 height 9
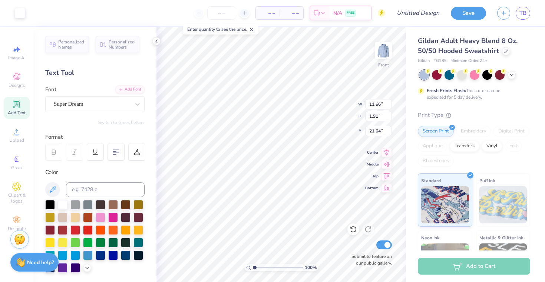
type input "21.64"
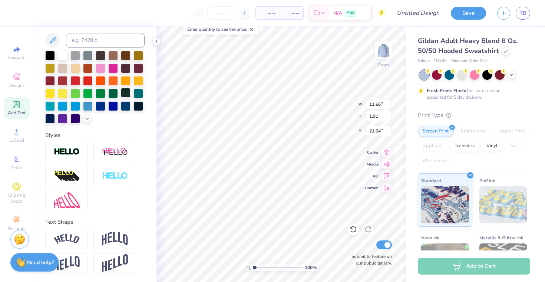
scroll to position [0, 0]
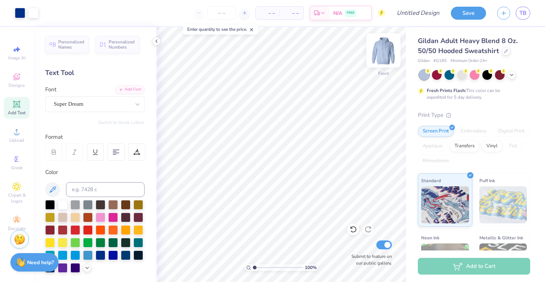
click at [380, 57] on img at bounding box center [383, 51] width 30 height 30
click at [378, 60] on img at bounding box center [383, 51] width 30 height 30
click at [426, 19] on input "Design Title" at bounding box center [427, 13] width 36 height 15
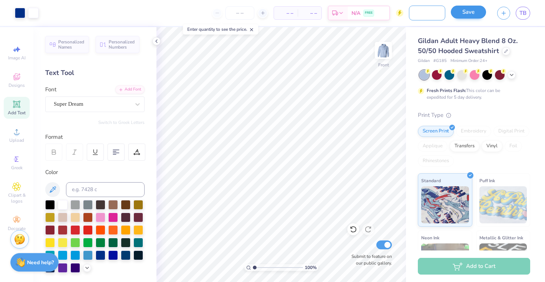
type input "dolphin sweatshirt"
click at [467, 13] on button "Save" at bounding box center [468, 12] width 35 height 13
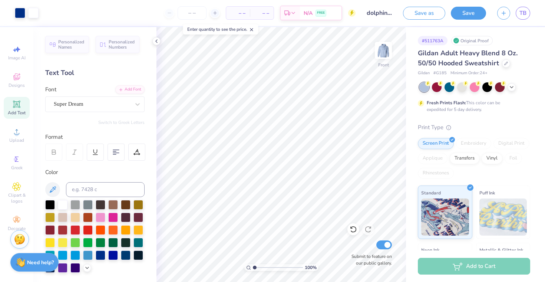
click at [519, 14] on div "Art colors – – Per Item – – Total Est. Delivery N/A FREE Design Title dolphin s…" at bounding box center [272, 141] width 545 height 282
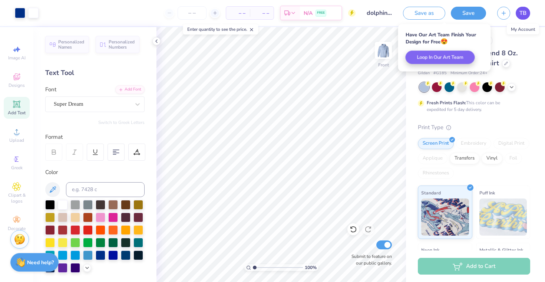
click at [523, 15] on span "TB" at bounding box center [522, 13] width 7 height 9
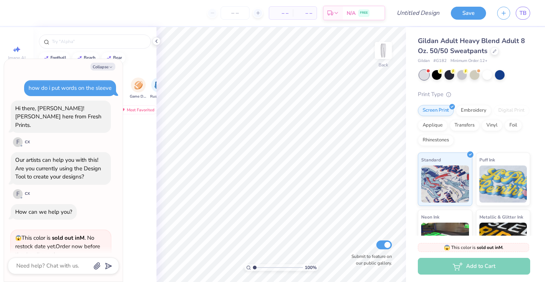
scroll to position [46, 0]
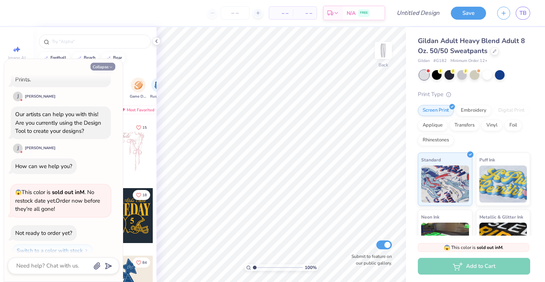
click at [102, 64] on button "Collapse" at bounding box center [102, 67] width 25 height 8
type textarea "x"
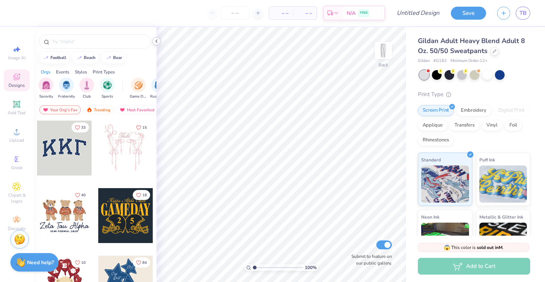
click at [156, 42] on polyline at bounding box center [156, 41] width 1 height 3
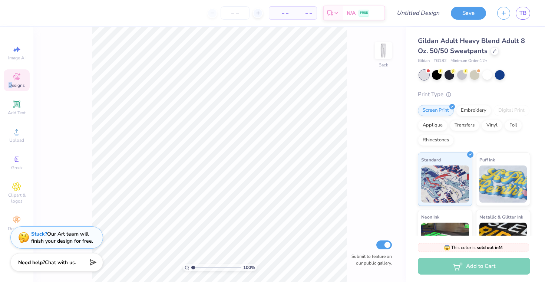
click at [13, 82] on span "Designs" at bounding box center [17, 85] width 16 height 6
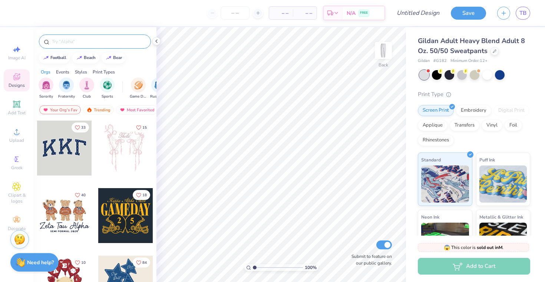
click at [58, 44] on input "text" at bounding box center [98, 41] width 95 height 7
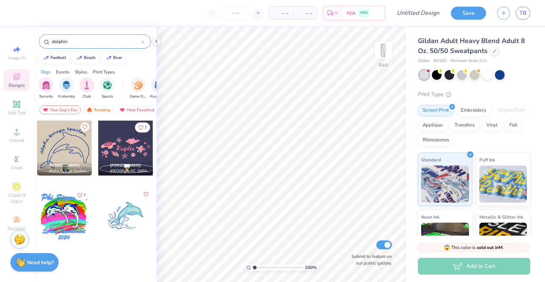
type input "dolphin"
click at [60, 149] on div at bounding box center [64, 147] width 55 height 55
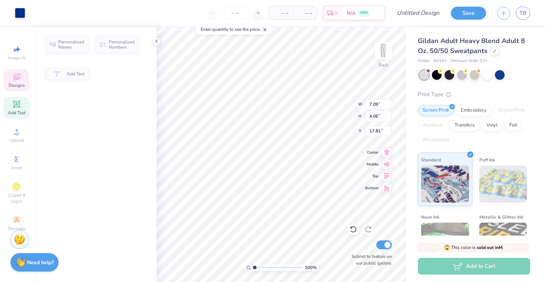
type input "7.09"
type input "4.06"
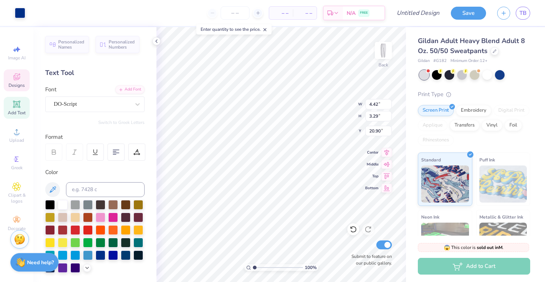
type input "4.42"
type input "3.29"
type input "20.90"
click at [385, 175] on icon at bounding box center [386, 174] width 10 height 9
click at [387, 164] on icon at bounding box center [386, 163] width 10 height 9
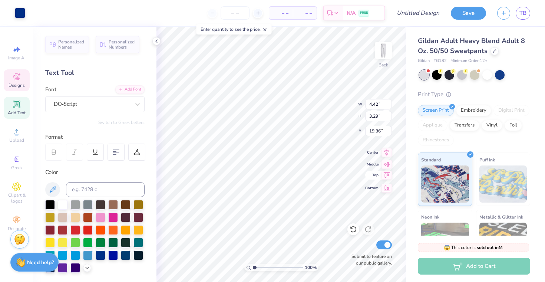
click at [386, 176] on icon at bounding box center [387, 175] width 6 height 6
type input "0.50"
click at [386, 152] on icon at bounding box center [386, 151] width 5 height 6
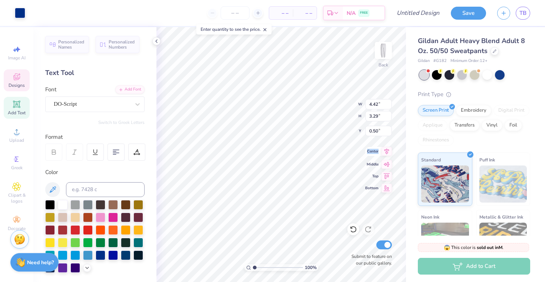
click at [386, 152] on icon at bounding box center [386, 151] width 5 height 6
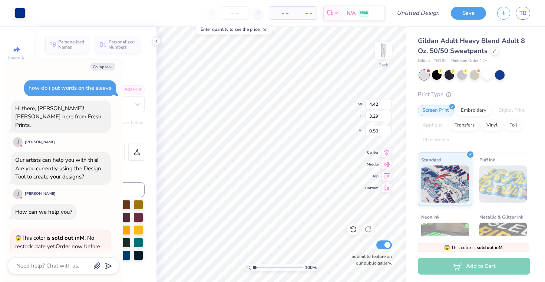
scroll to position [320, 0]
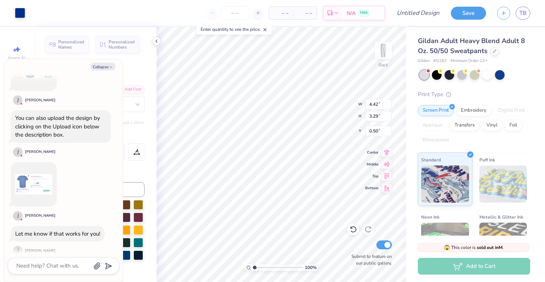
type textarea "x"
type input "4.38"
click at [109, 69] on icon "button" at bounding box center [111, 67] width 4 height 4
type textarea "x"
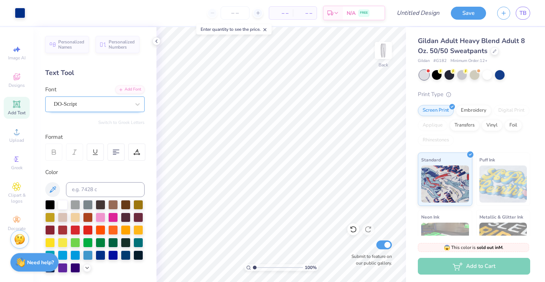
click at [91, 109] on div at bounding box center [92, 104] width 76 height 10
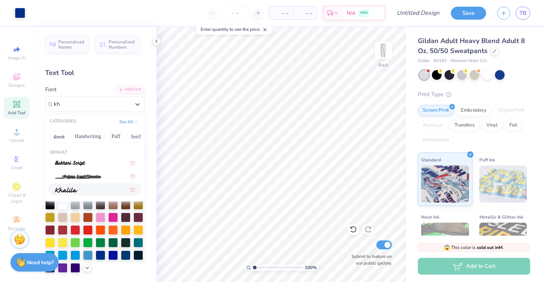
click at [76, 191] on img at bounding box center [66, 189] width 23 height 5
type input "kh"
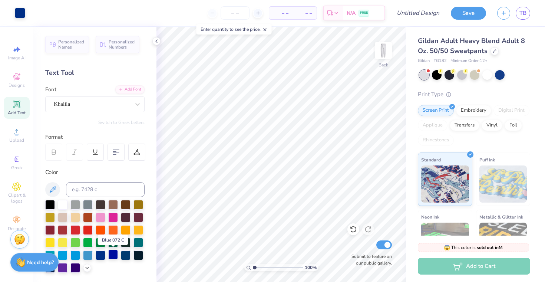
click at [112, 254] on div at bounding box center [113, 254] width 10 height 10
drag, startPoint x: 22, startPoint y: 113, endPoint x: 32, endPoint y: 117, distance: 10.7
click at [22, 113] on span "Add Text" at bounding box center [17, 113] width 18 height 6
type textarea "T"
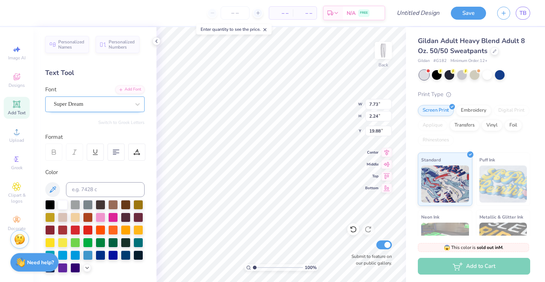
type textarea "BBG"
click at [111, 101] on div "Super Dream" at bounding box center [92, 103] width 78 height 11
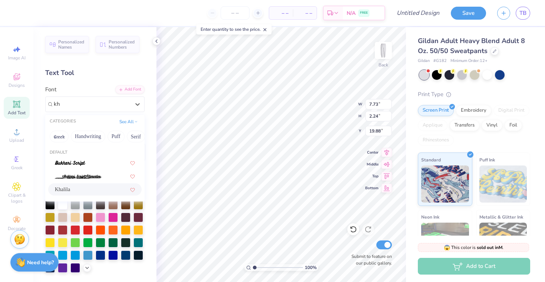
click at [82, 190] on div "Khalila" at bounding box center [95, 189] width 80 height 8
type input "kh"
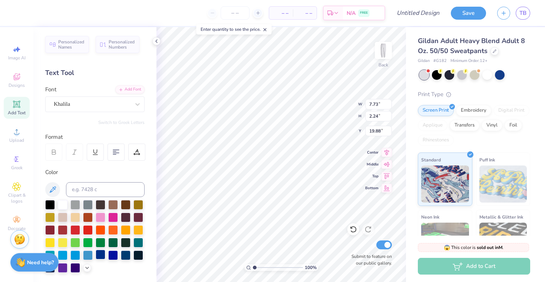
click at [101, 253] on div at bounding box center [101, 254] width 10 height 10
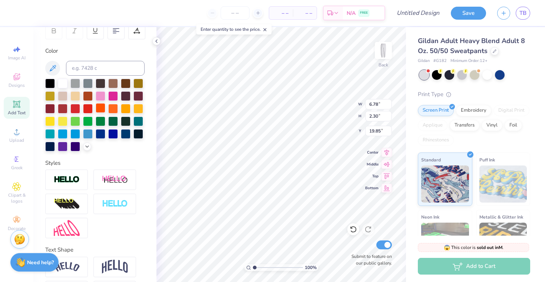
scroll to position [149, 0]
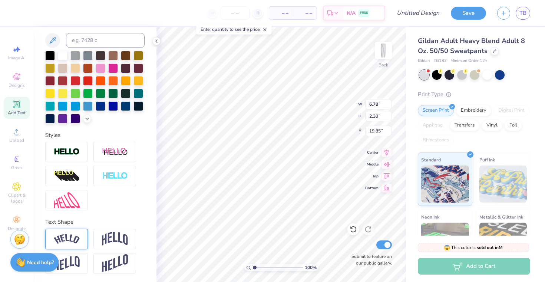
click at [70, 241] on img at bounding box center [67, 239] width 26 height 10
type input "7.64"
type input "2.66"
type input "19.67"
type input "4.13"
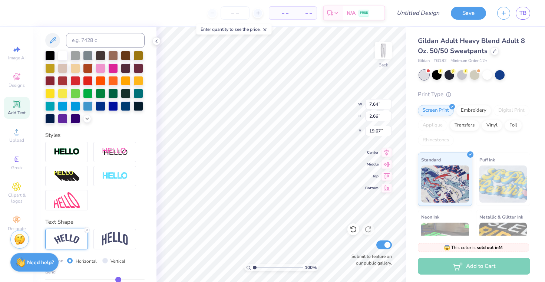
type input "1.44"
type input "3.79"
type input "2.24"
type input "19.40"
type input "2.33"
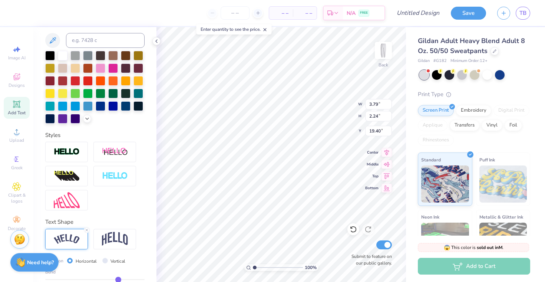
type input "1.38"
type input "3.70"
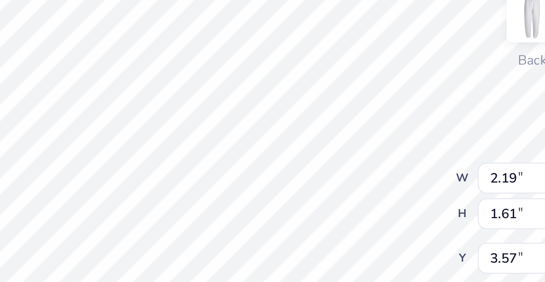
type input "2.19"
type input "1.61"
type input "3.57"
type input "3.58"
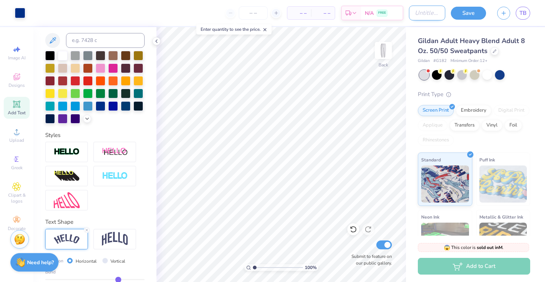
click at [415, 13] on input "Design Title" at bounding box center [427, 13] width 36 height 15
type input "dolphin sweatpants"
click at [460, 11] on button "Save" at bounding box center [468, 12] width 35 height 13
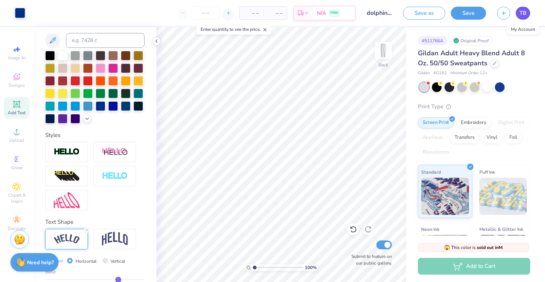
click at [520, 15] on span "TB" at bounding box center [522, 13] width 7 height 9
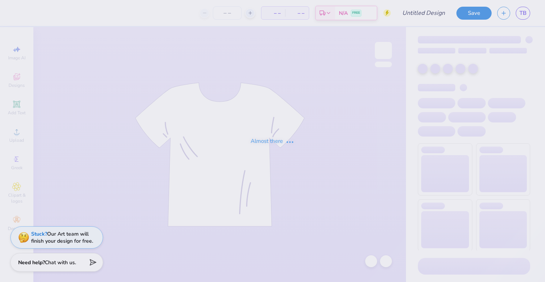
type input "dolphin sweatshirt"
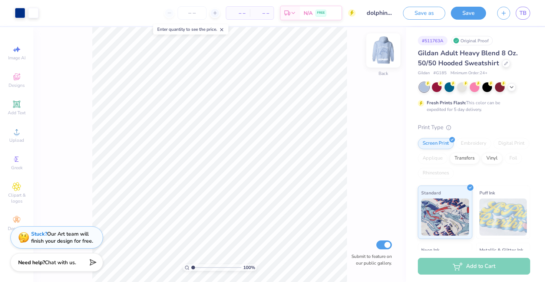
click at [386, 54] on img at bounding box center [383, 51] width 30 height 30
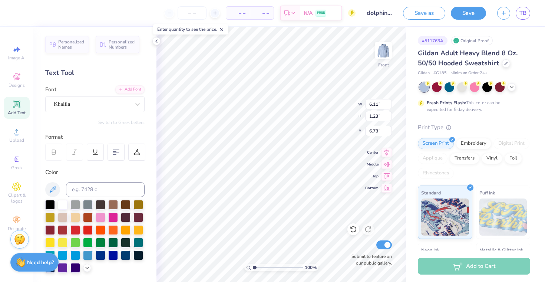
type input "6.11"
type input "1.23"
type input "10.34"
type input "5.54"
type input "2.84"
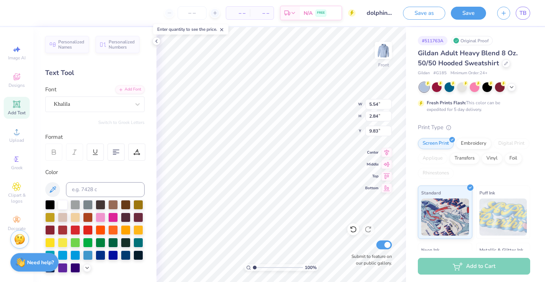
type input "10.07"
type input "11.60"
type input "8.64"
type input "8.39"
type input "9.86"
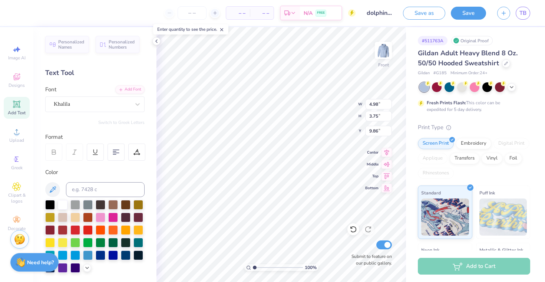
type input "4.98"
type input "3.75"
type input "9.40"
click at [464, 12] on button "Save" at bounding box center [468, 12] width 35 height 13
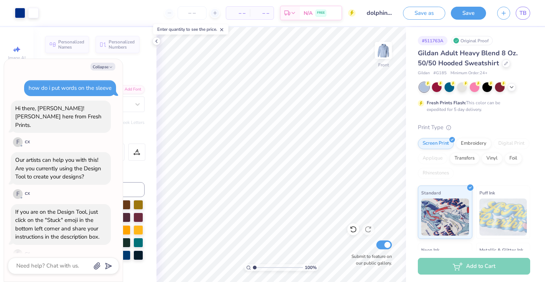
scroll to position [266, 0]
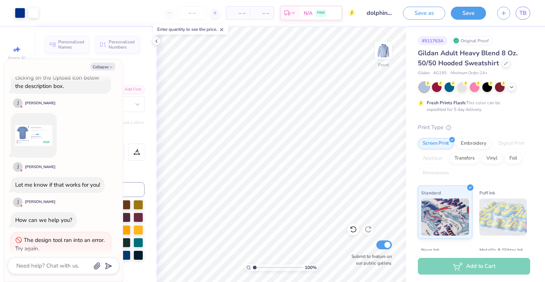
type textarea "x"
